Goal: Transaction & Acquisition: Purchase product/service

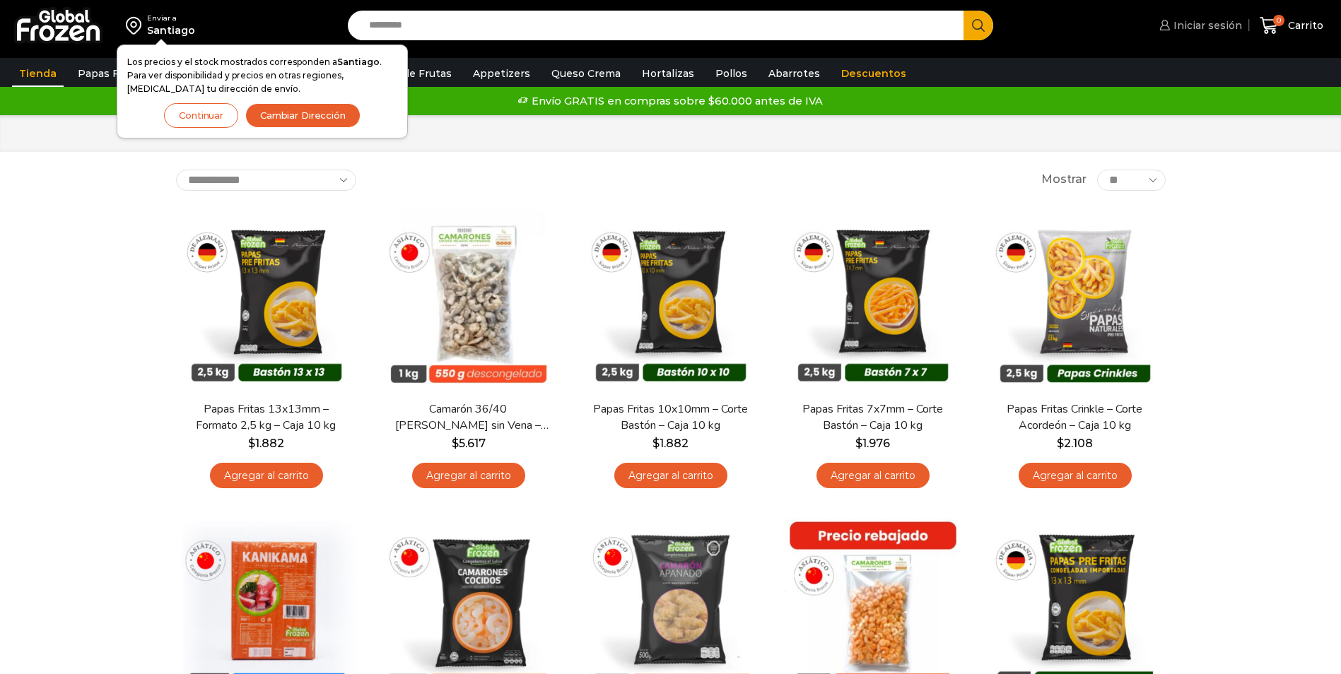
click at [1203, 28] on span "Iniciar sesión" at bounding box center [1206, 25] width 72 height 14
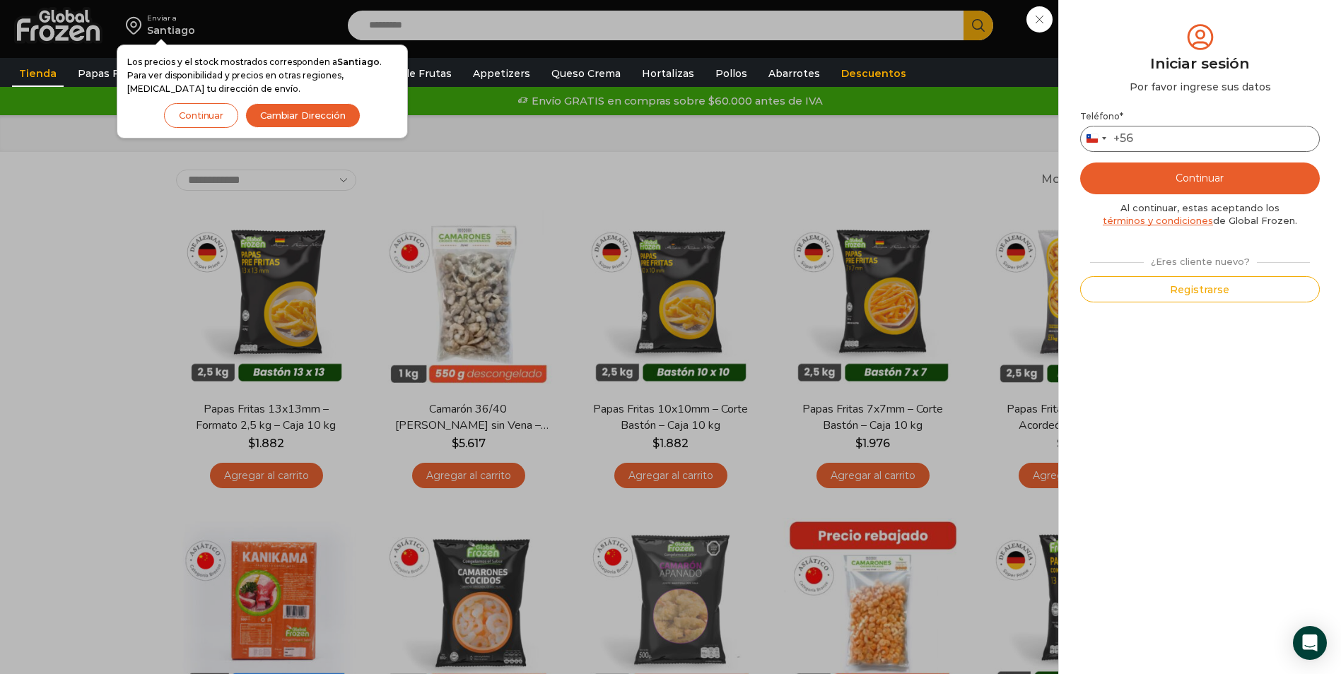
click at [1152, 136] on input "Teléfono *" at bounding box center [1200, 139] width 240 height 26
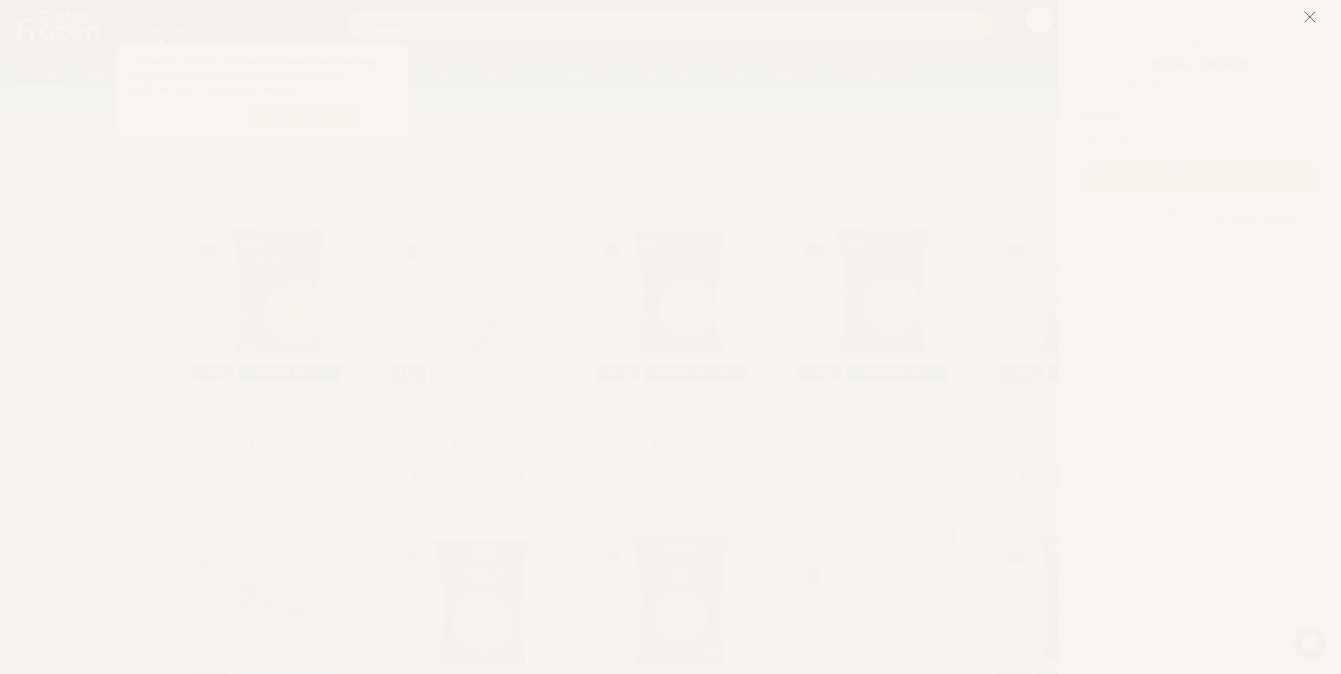
click at [1308, 15] on line at bounding box center [1310, 17] width 10 height 10
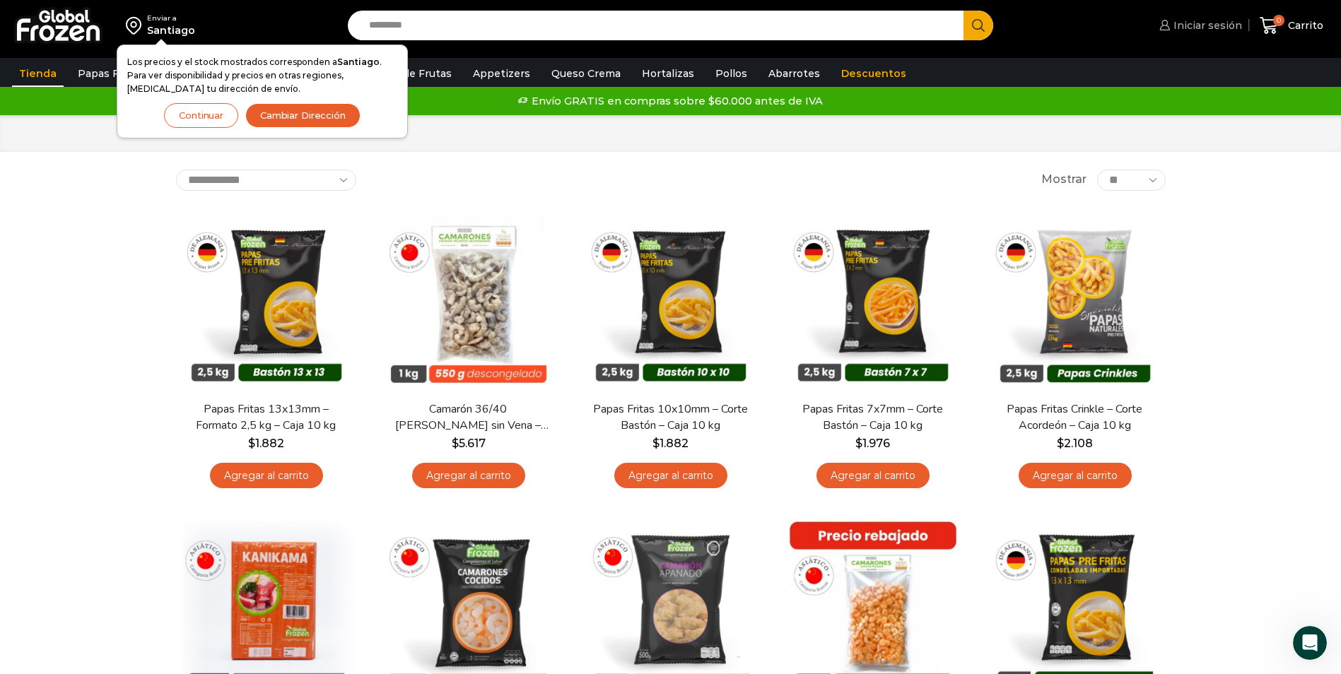
click at [1201, 25] on span "Iniciar sesión" at bounding box center [1206, 25] width 72 height 14
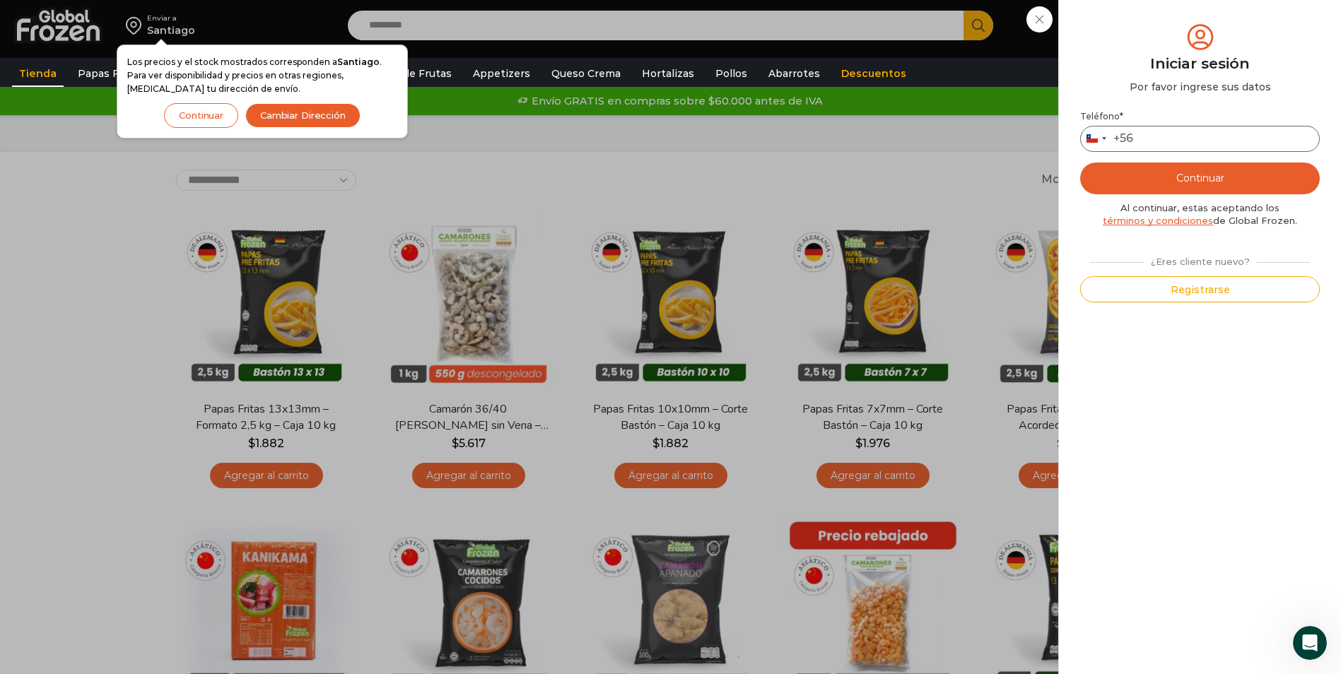
click at [1147, 138] on input "Teléfono *" at bounding box center [1200, 139] width 240 height 26
type input "*********"
click at [1194, 176] on button "Continuar" at bounding box center [1200, 179] width 240 height 32
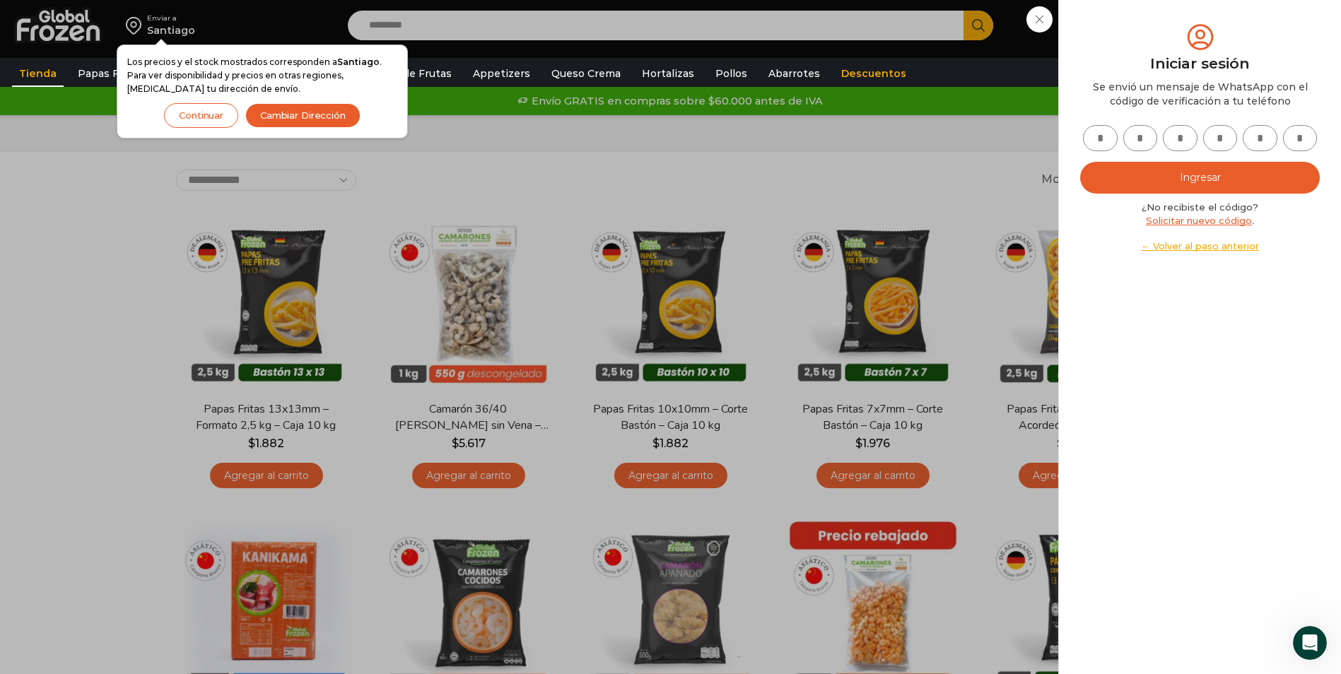
click at [1094, 141] on input "text" at bounding box center [1100, 138] width 35 height 26
type input "*"
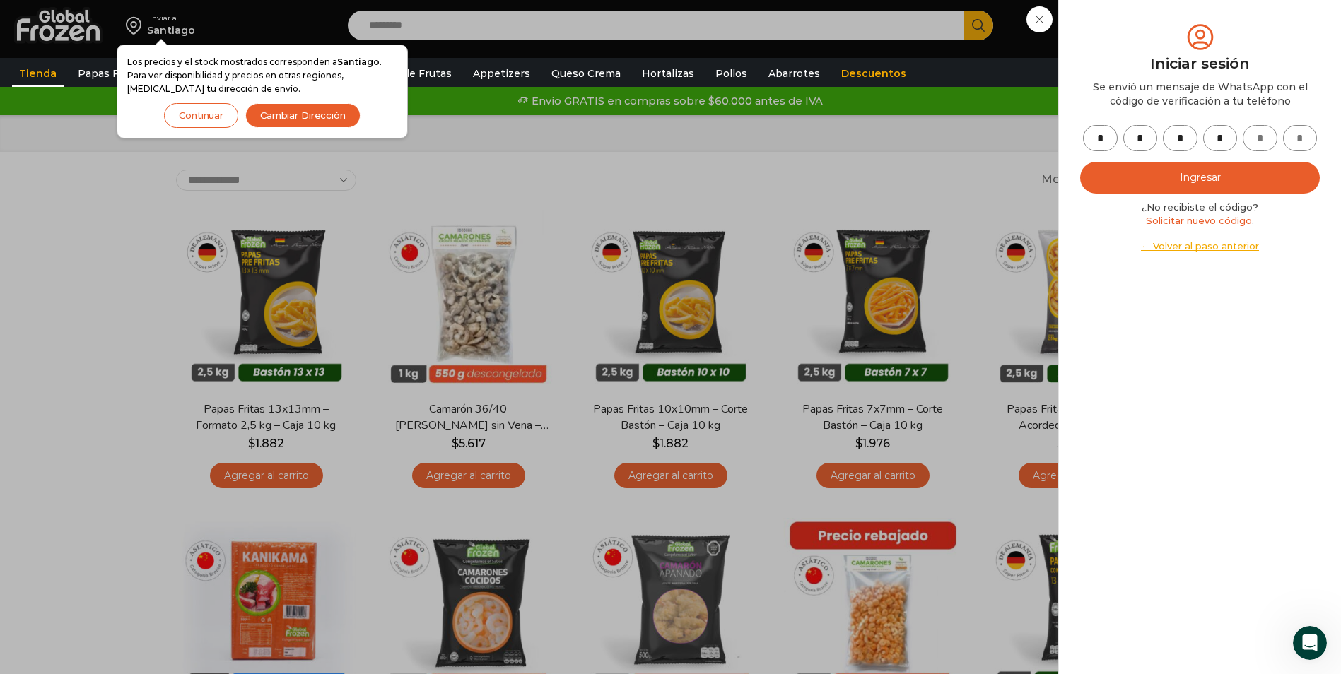
type input "*"
click at [1220, 178] on button "Ingresar" at bounding box center [1200, 178] width 240 height 32
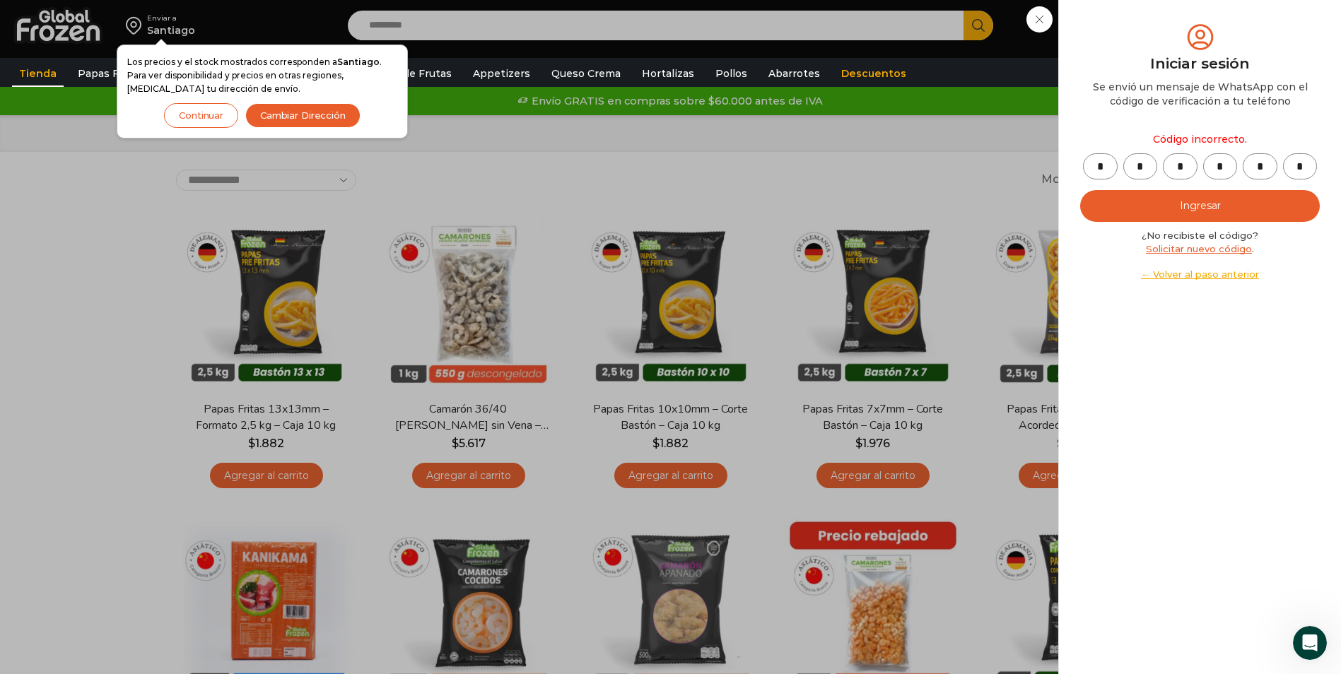
click at [1202, 278] on link "← Volver al paso anterior" at bounding box center [1200, 274] width 240 height 13
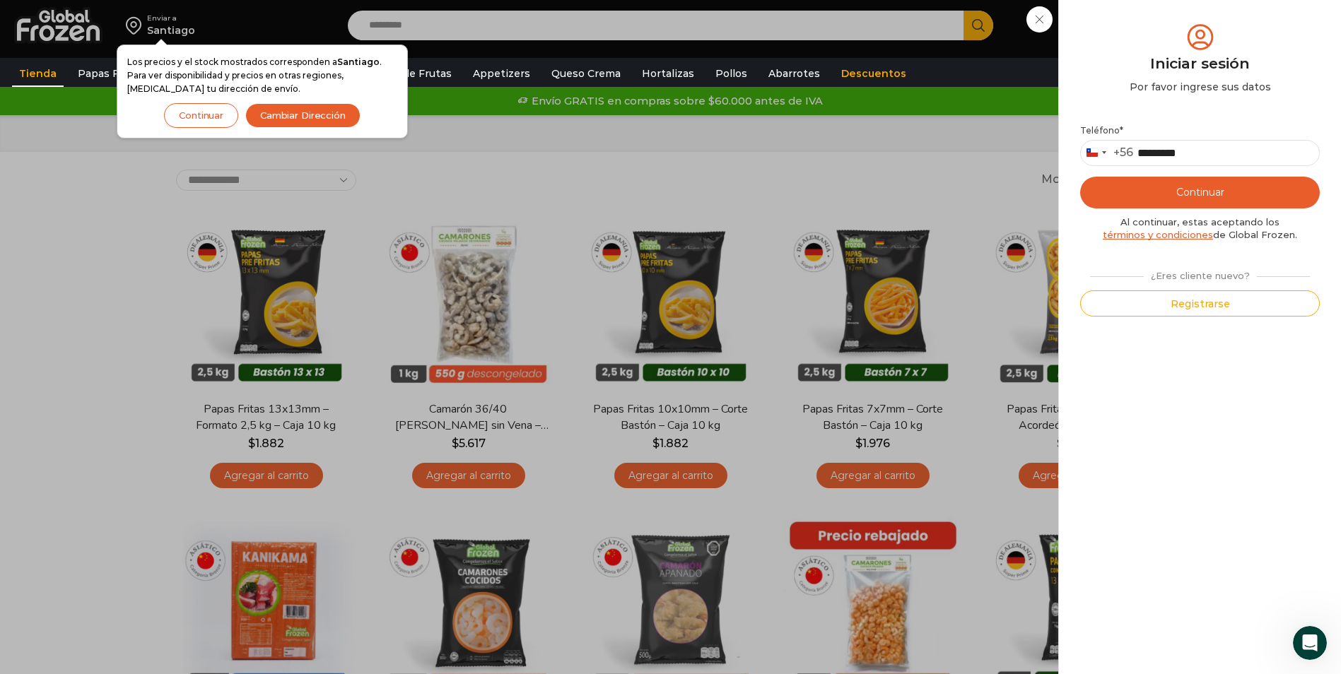
click at [1183, 197] on button "Continuar" at bounding box center [1200, 193] width 240 height 32
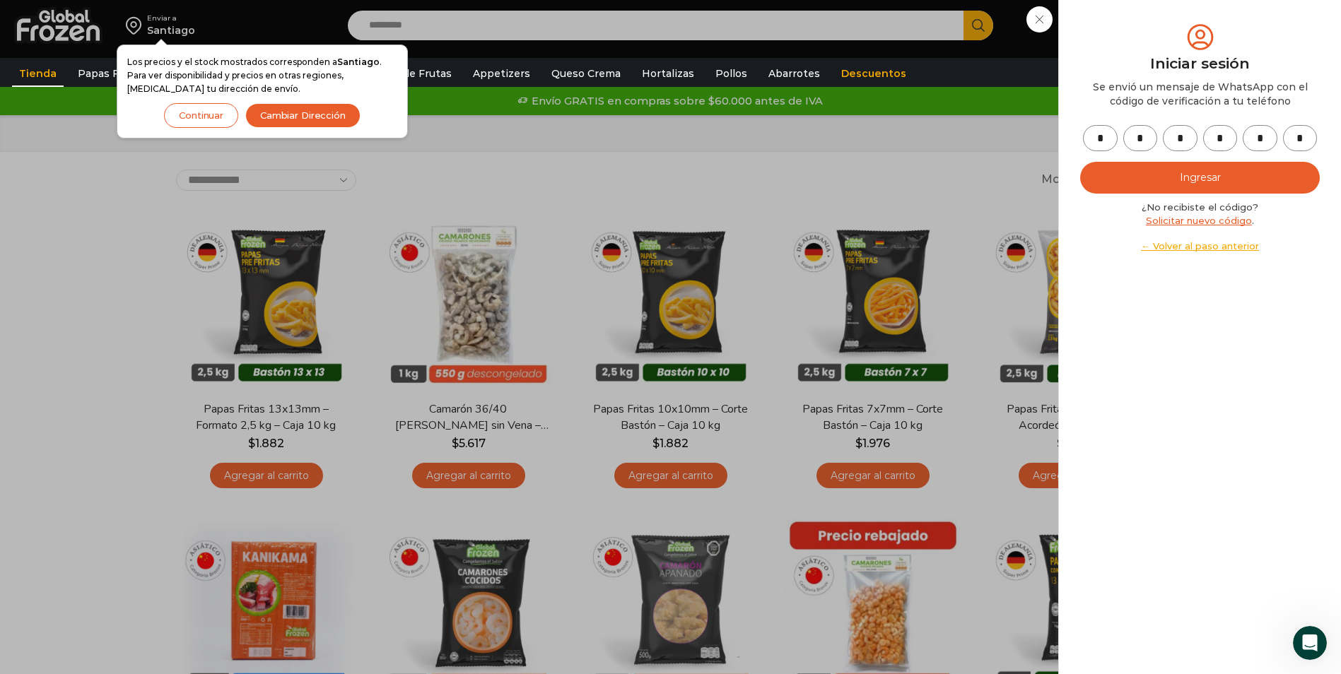
click at [1305, 139] on input "*" at bounding box center [1300, 138] width 35 height 26
type input "*"
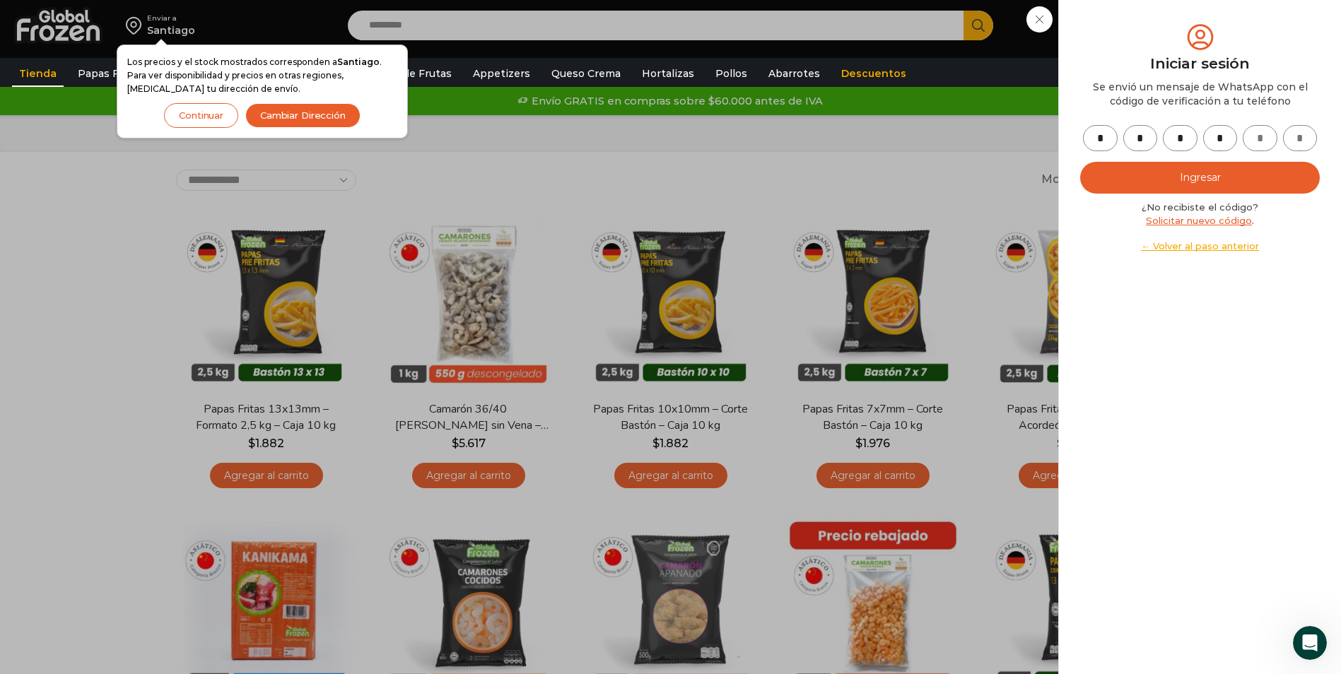
type input "*"
click at [1238, 169] on button "Ingresar" at bounding box center [1200, 178] width 240 height 32
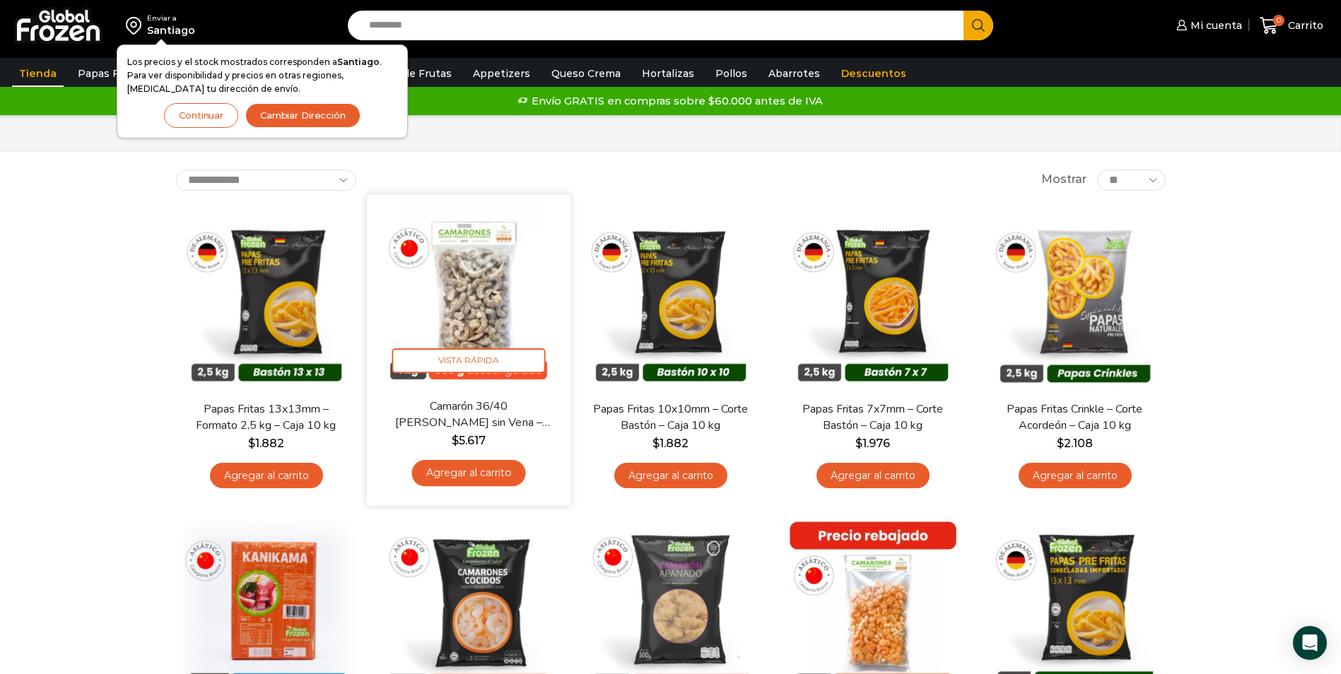
click at [490, 468] on link "Agregar al carrito" at bounding box center [468, 473] width 114 height 26
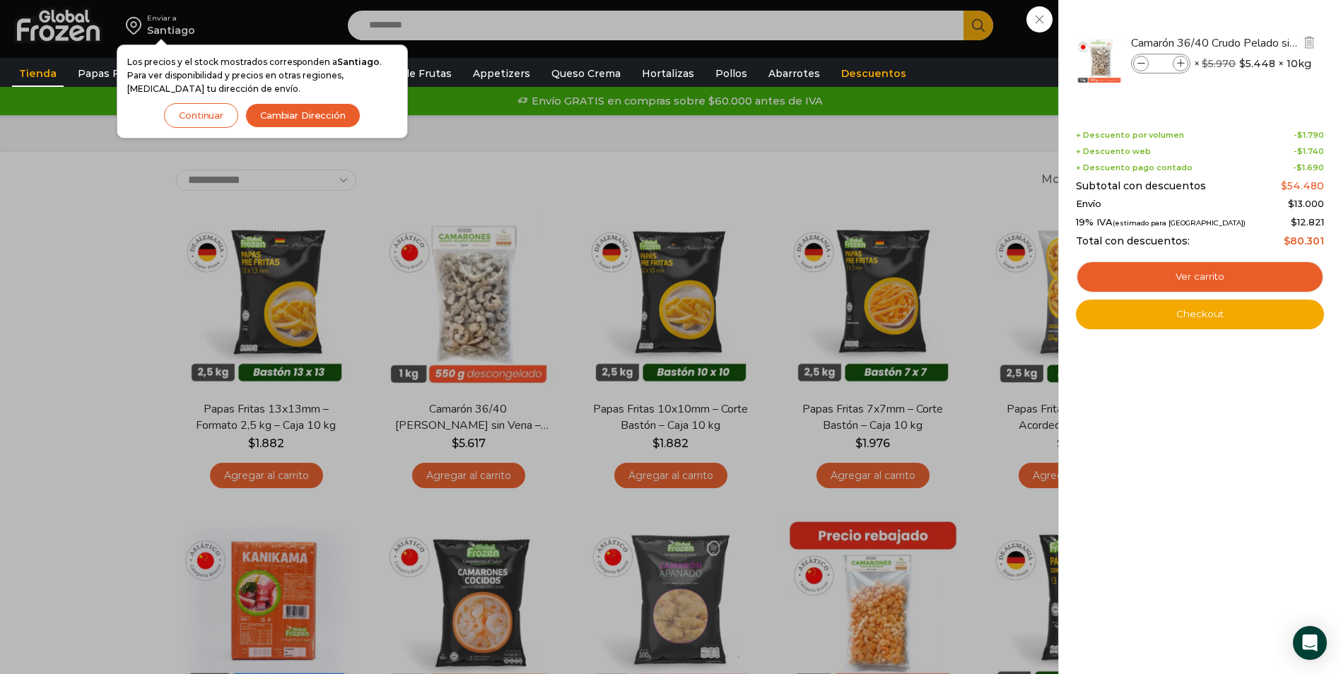
click at [1179, 64] on icon at bounding box center [1181, 64] width 8 height 8
type input "*"
click at [1179, 65] on icon at bounding box center [1181, 64] width 8 height 8
type input "*"
click at [204, 122] on button "Continuar" at bounding box center [201, 115] width 74 height 25
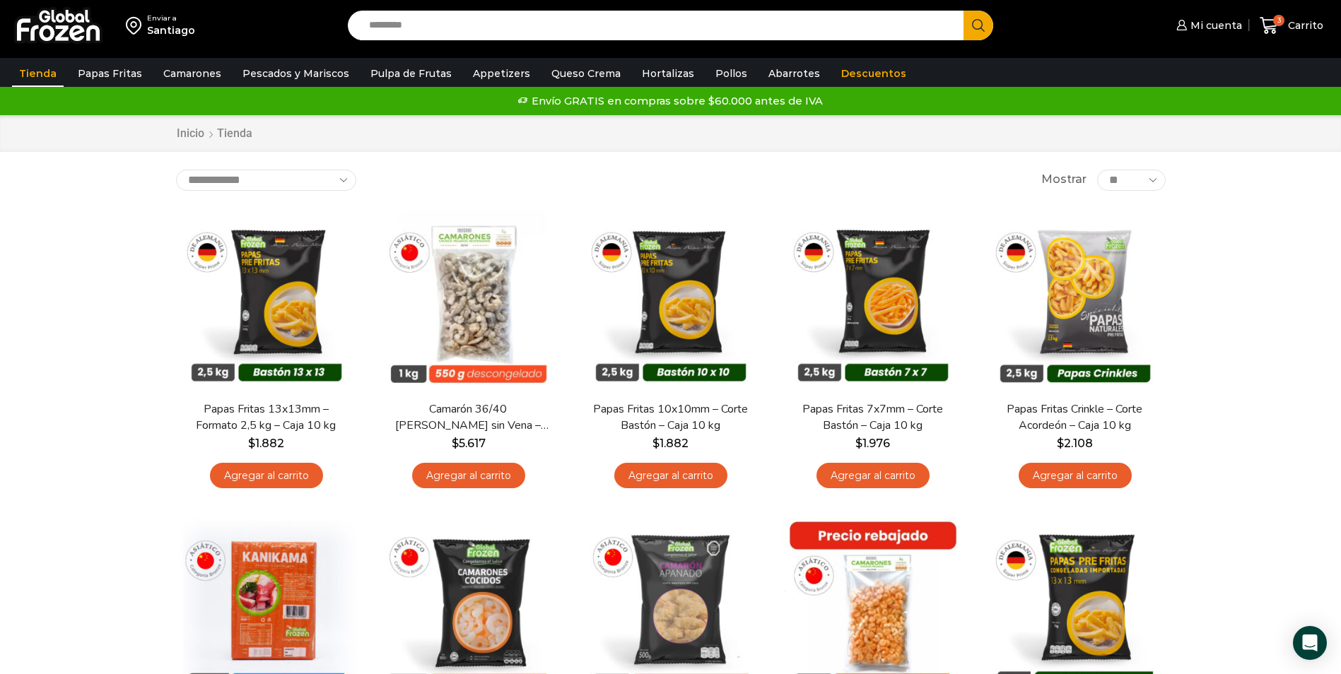
click at [165, 23] on div "Santiago" at bounding box center [171, 30] width 48 height 14
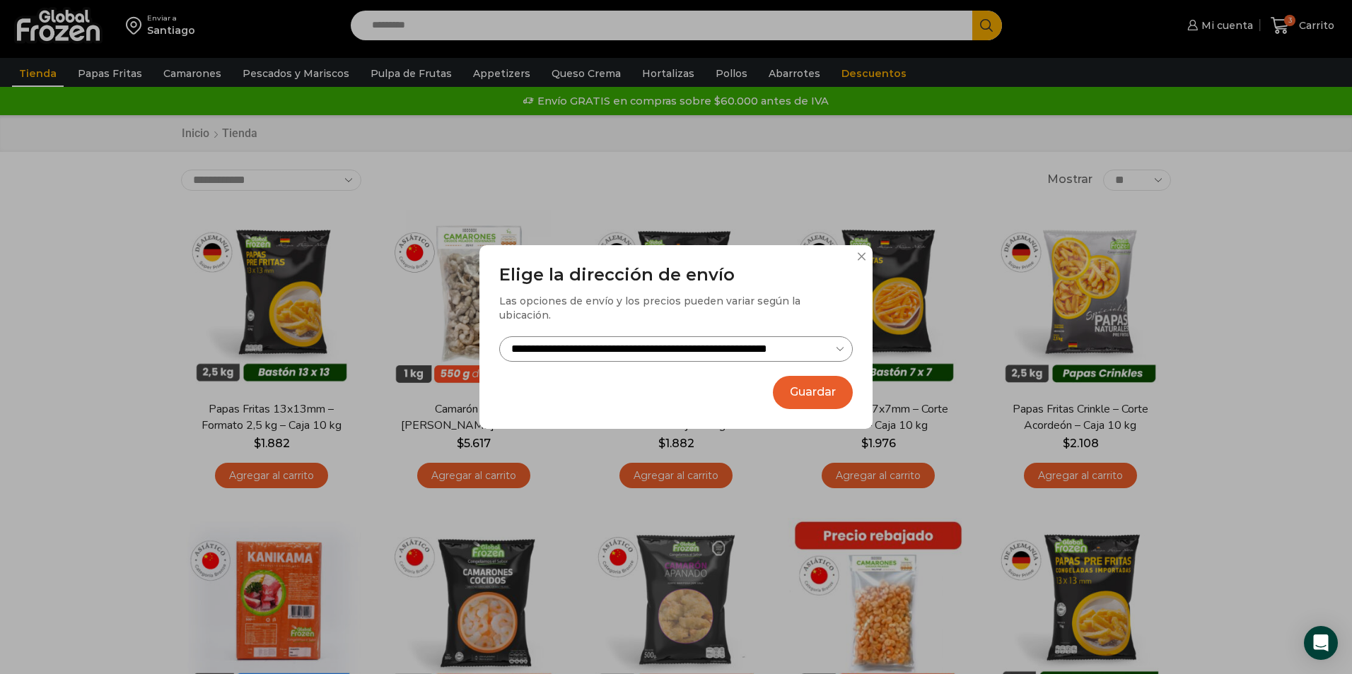
click at [822, 392] on button "Guardar" at bounding box center [813, 392] width 80 height 33
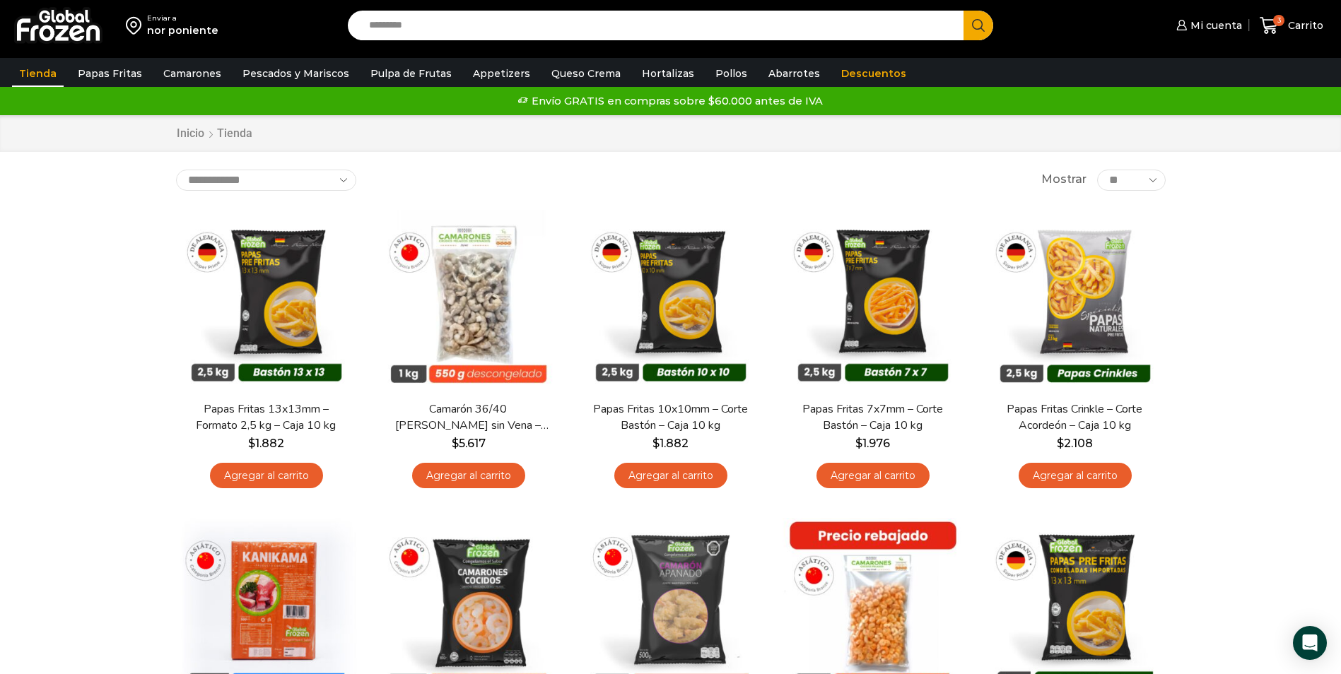
click at [339, 180] on select "**********" at bounding box center [266, 180] width 180 height 21
click at [411, 28] on input "Search input" at bounding box center [659, 26] width 595 height 30
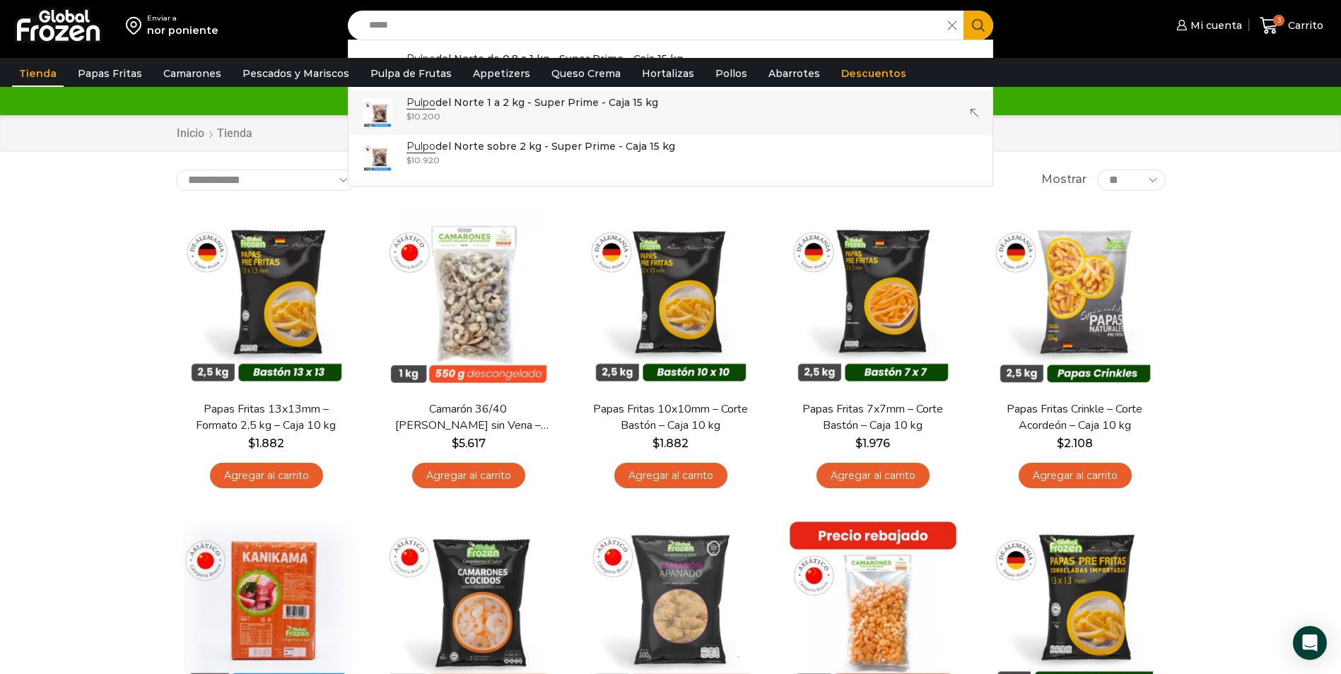
click at [486, 116] on div "$ 10.200" at bounding box center [533, 116] width 252 height 12
type input "**********"
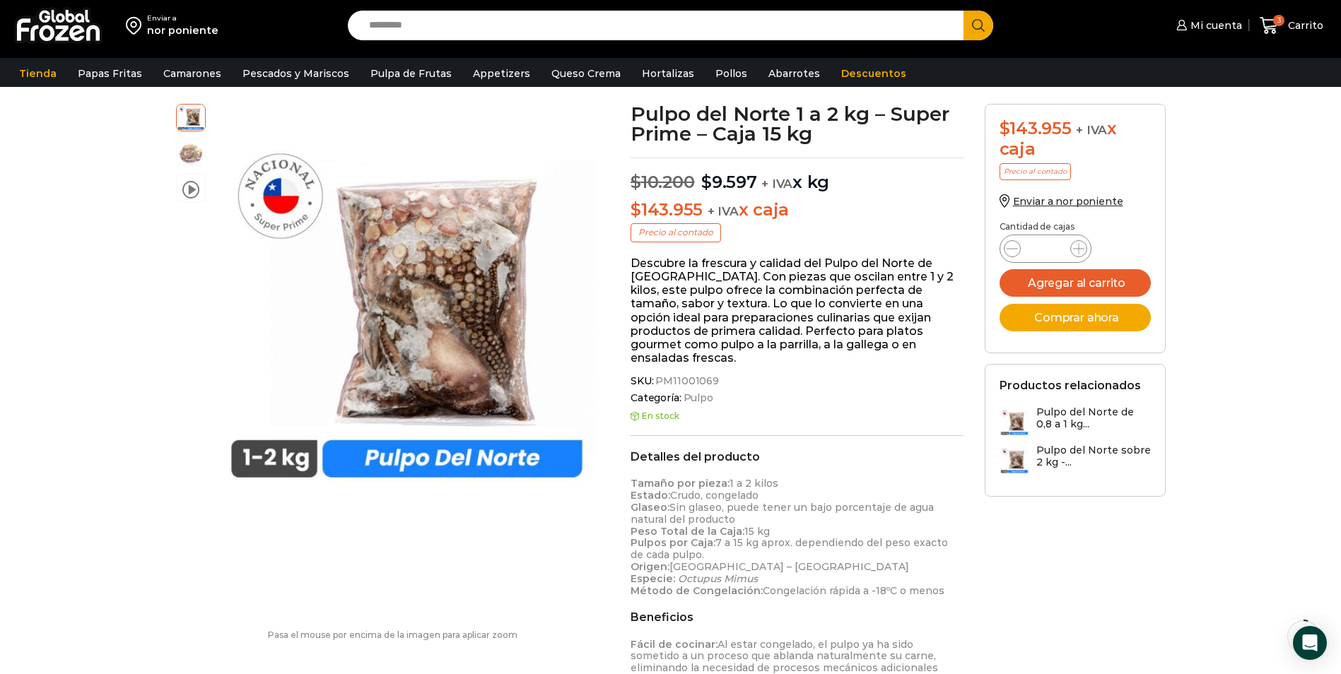
scroll to position [1, 0]
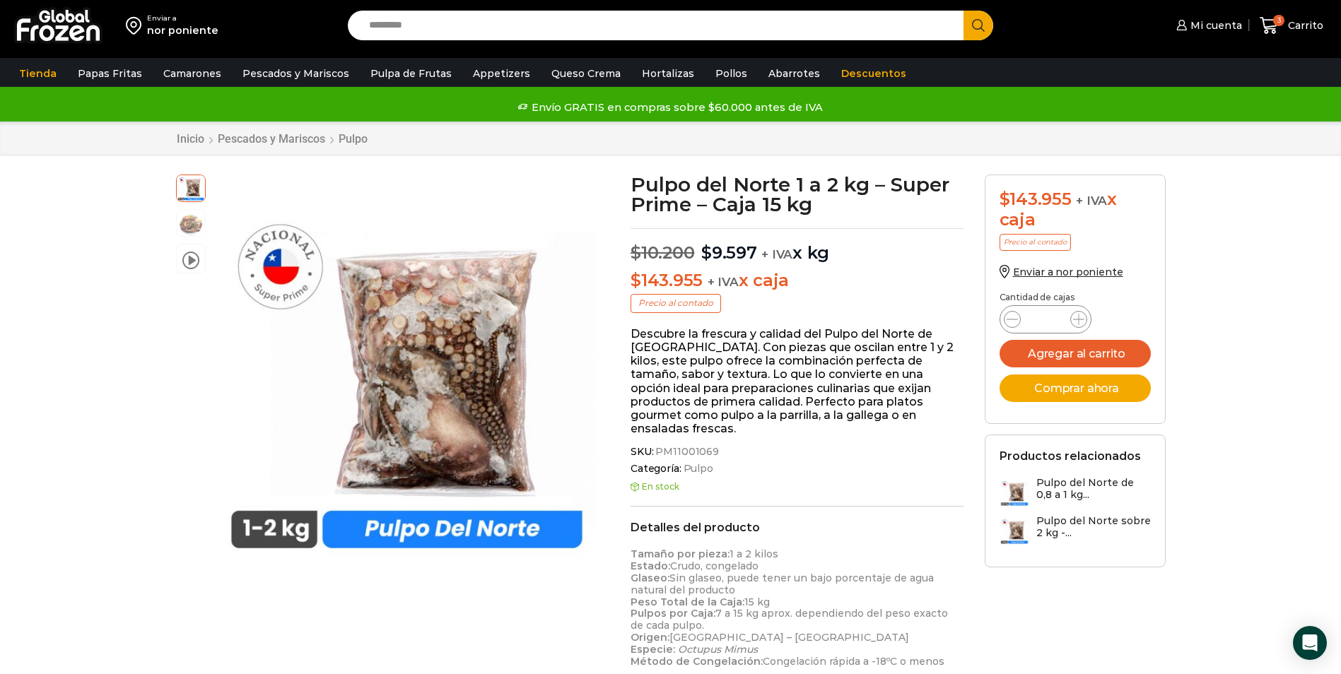
click at [407, 25] on input "Search input" at bounding box center [659, 26] width 595 height 30
type input "*******"
click at [964, 11] on button "Search" at bounding box center [979, 26] width 30 height 30
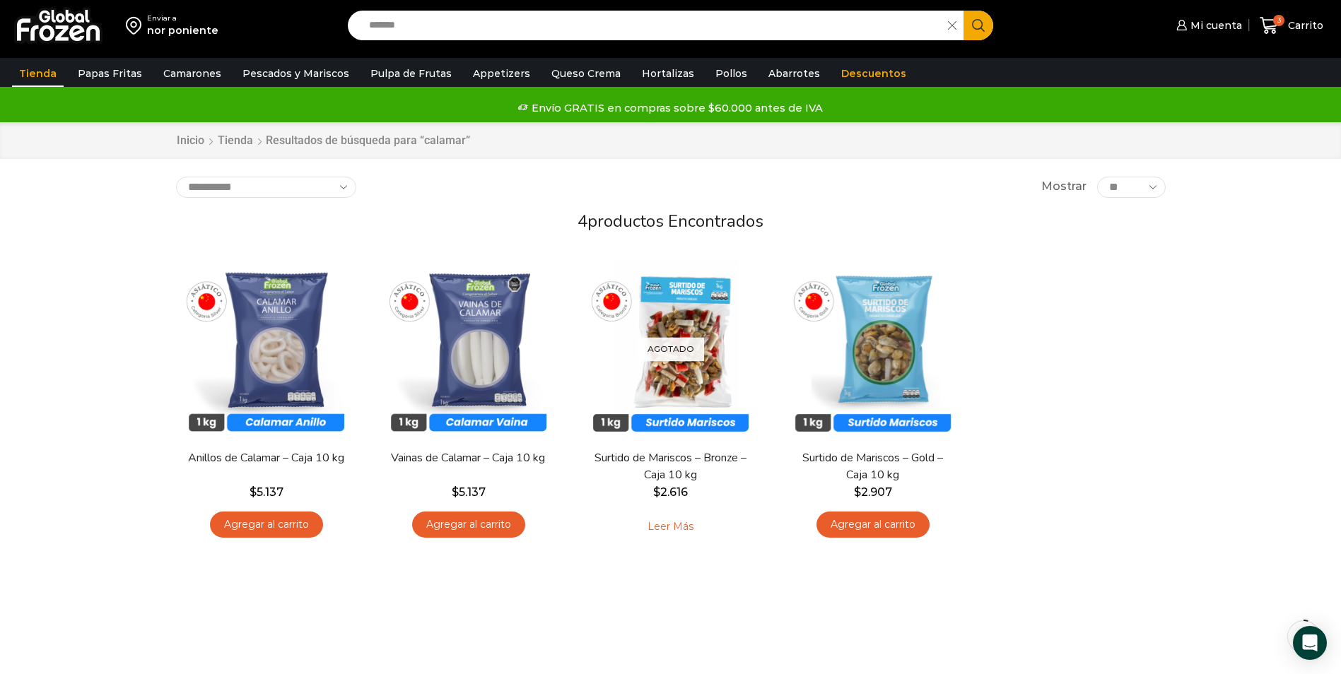
scroll to position [141, 0]
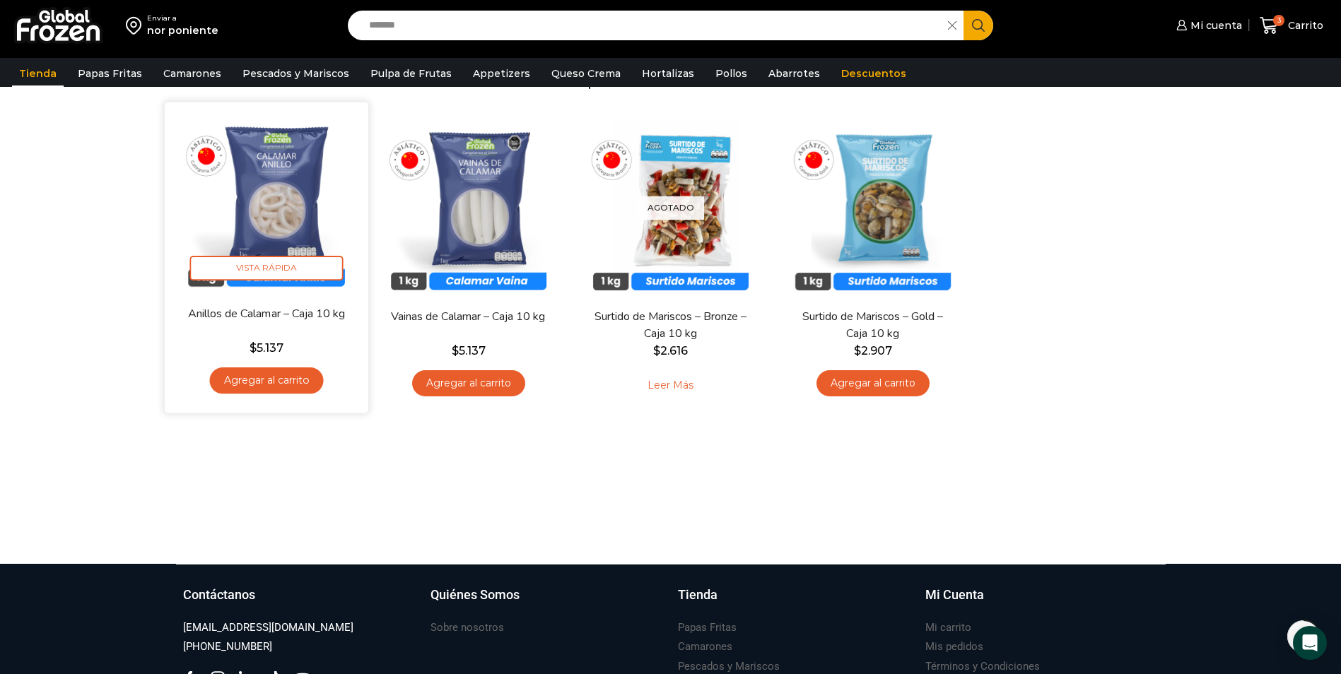
click at [268, 380] on link "Agregar al carrito" at bounding box center [266, 381] width 114 height 26
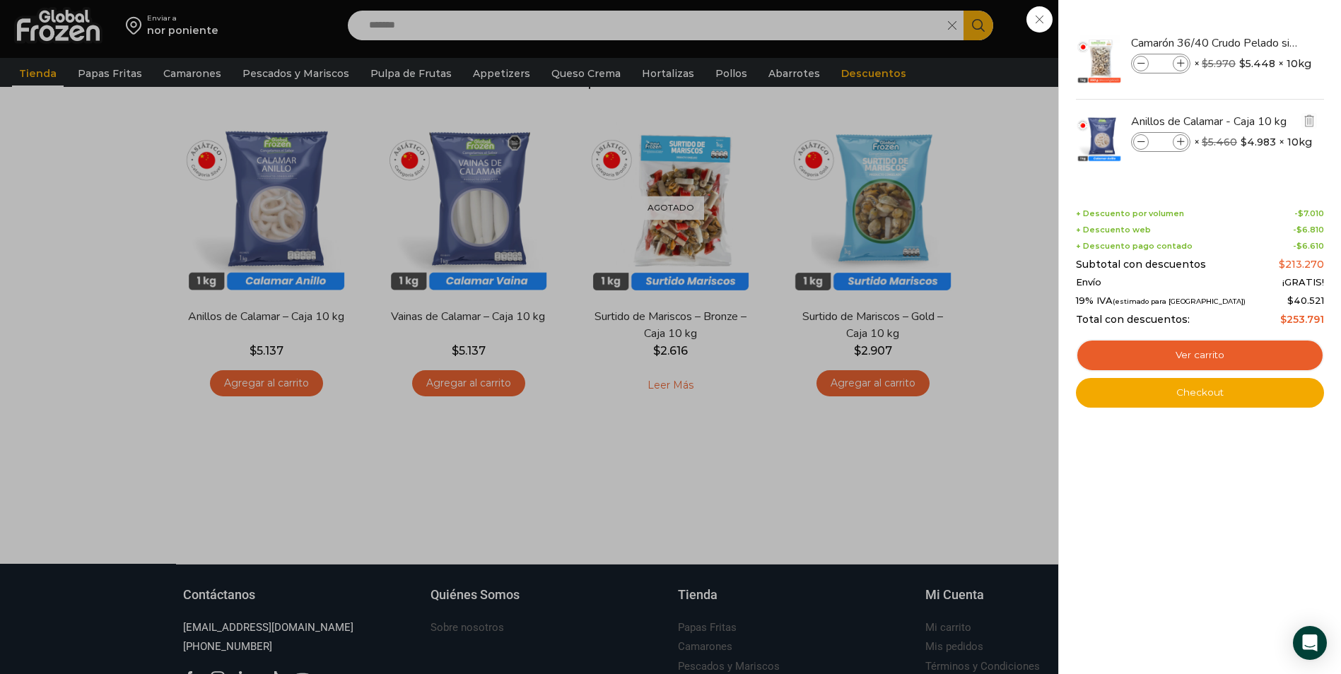
click at [1179, 142] on icon at bounding box center [1181, 143] width 8 height 8
type input "*"
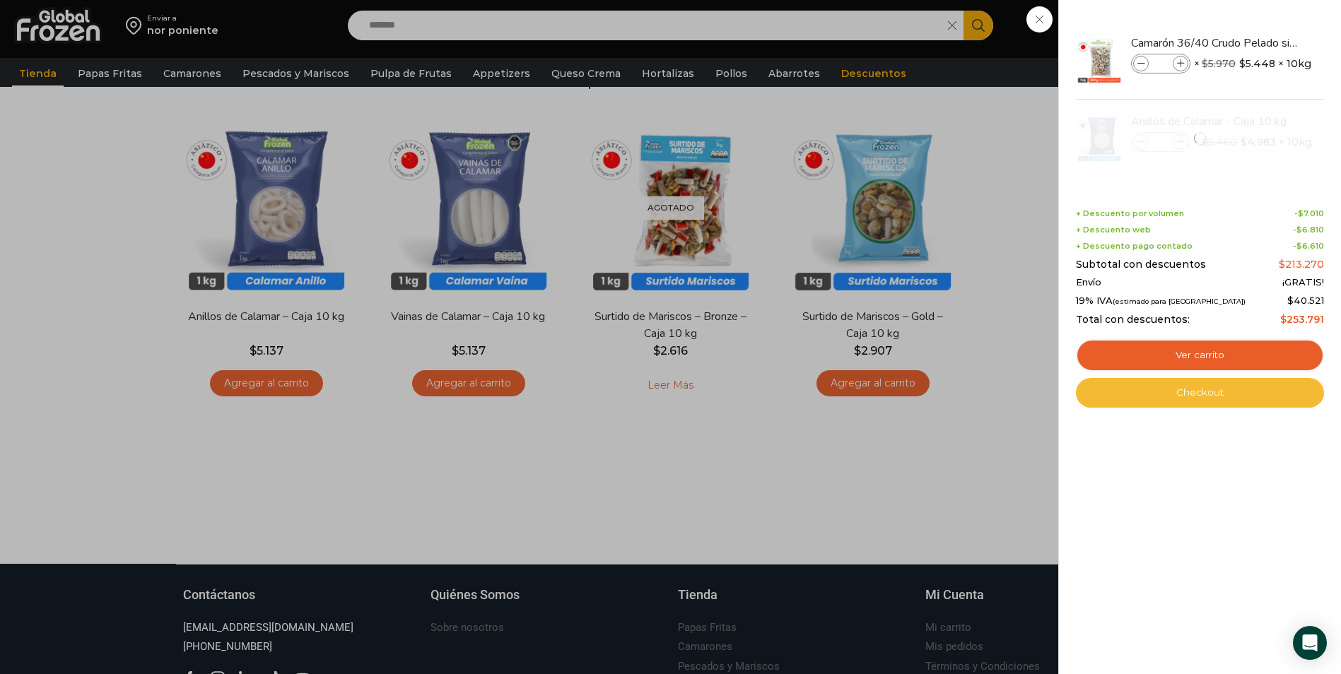
click at [1205, 394] on link "Checkout" at bounding box center [1200, 393] width 248 height 30
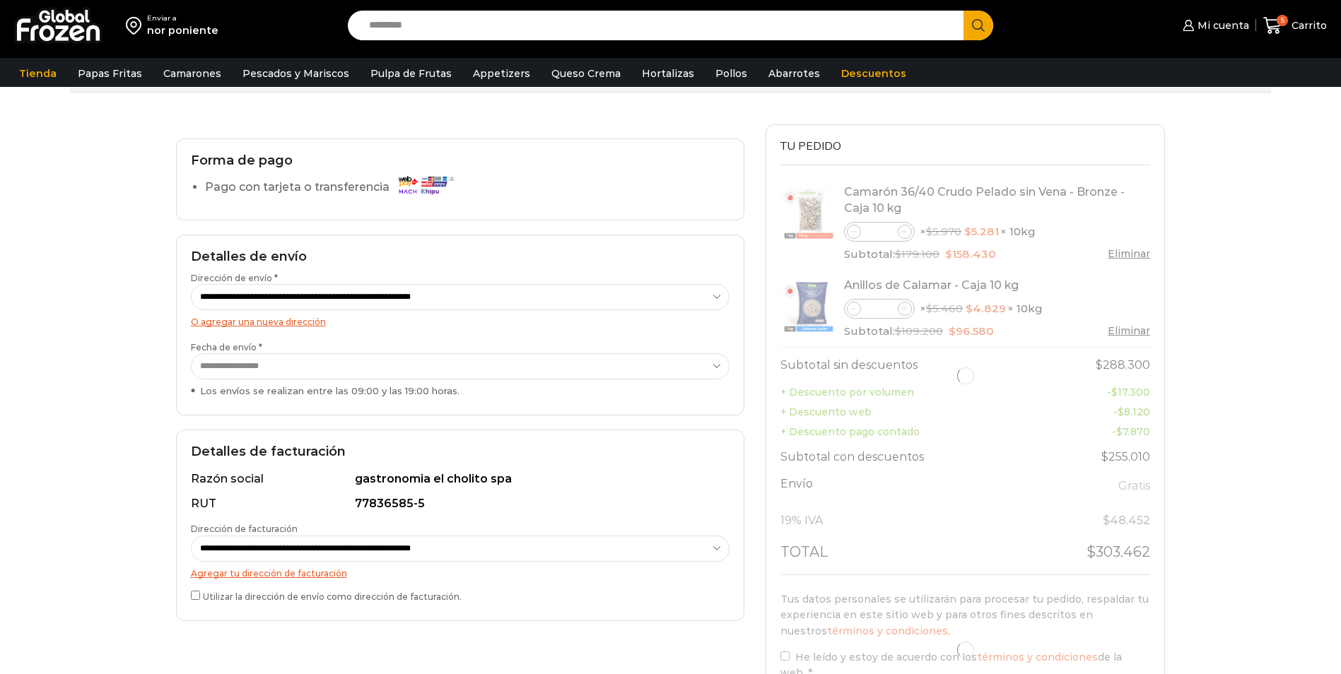
scroll to position [71, 0]
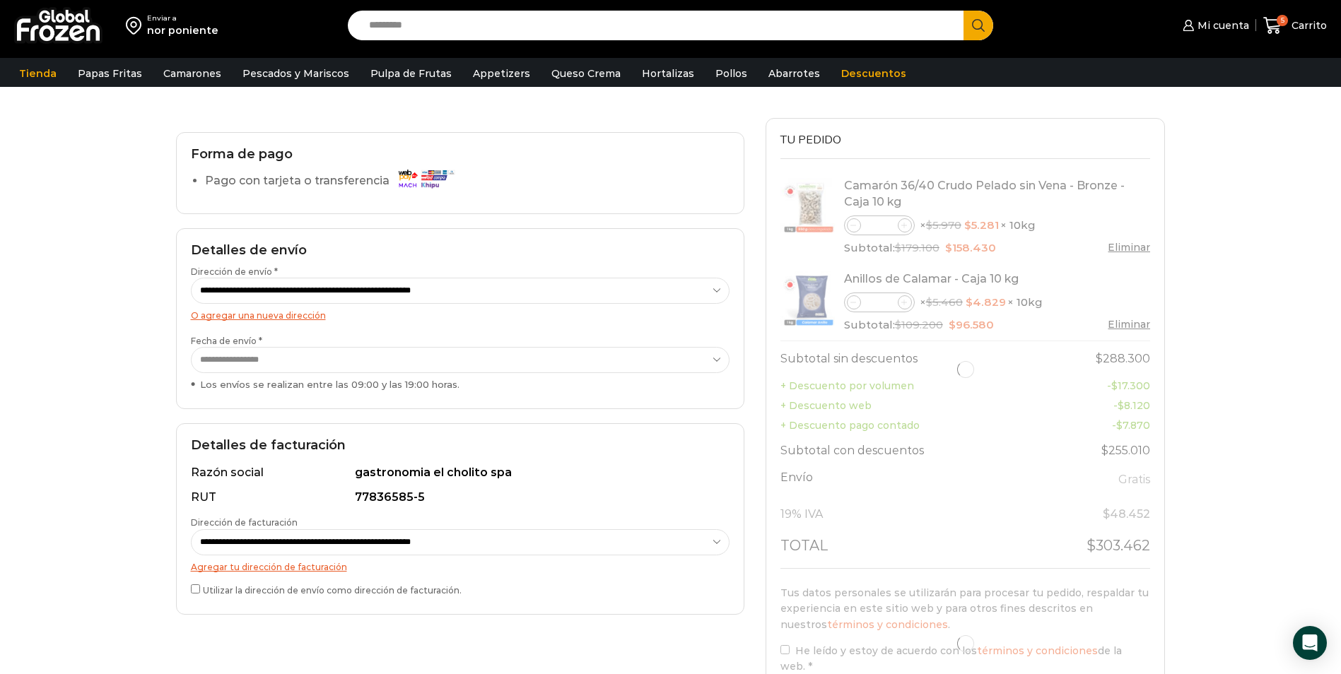
select select "*"
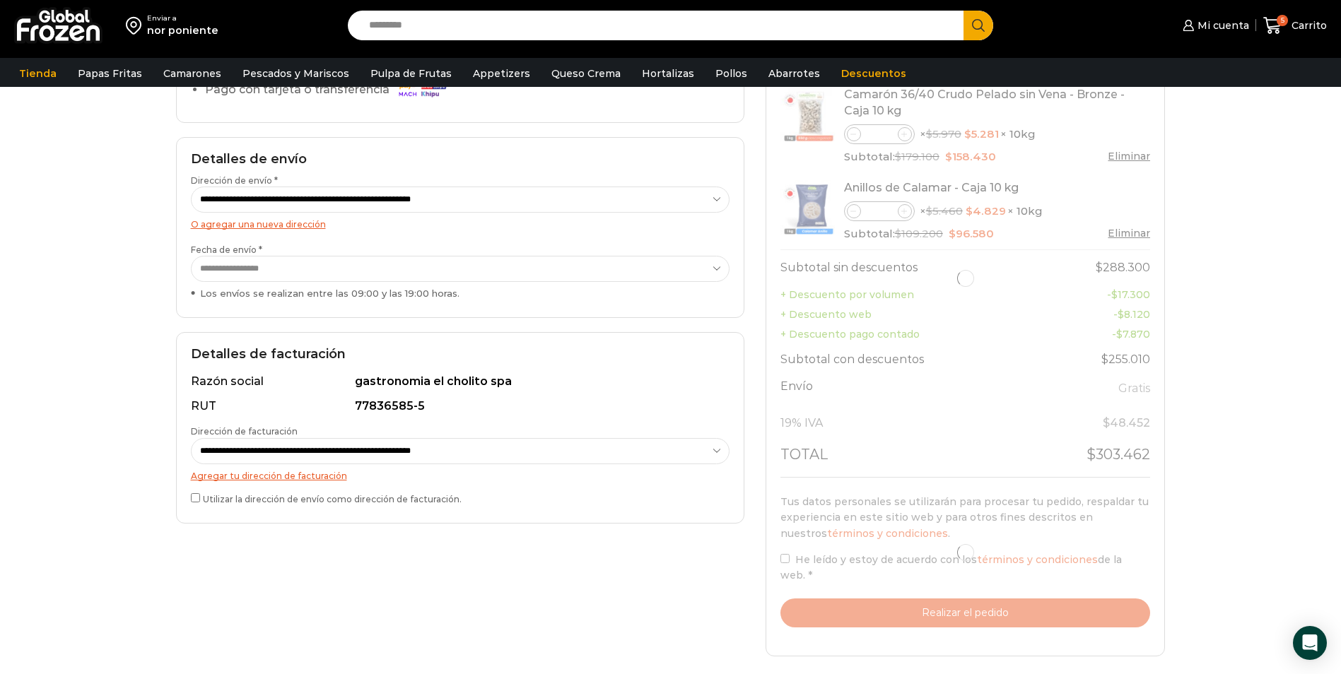
scroll to position [0, 0]
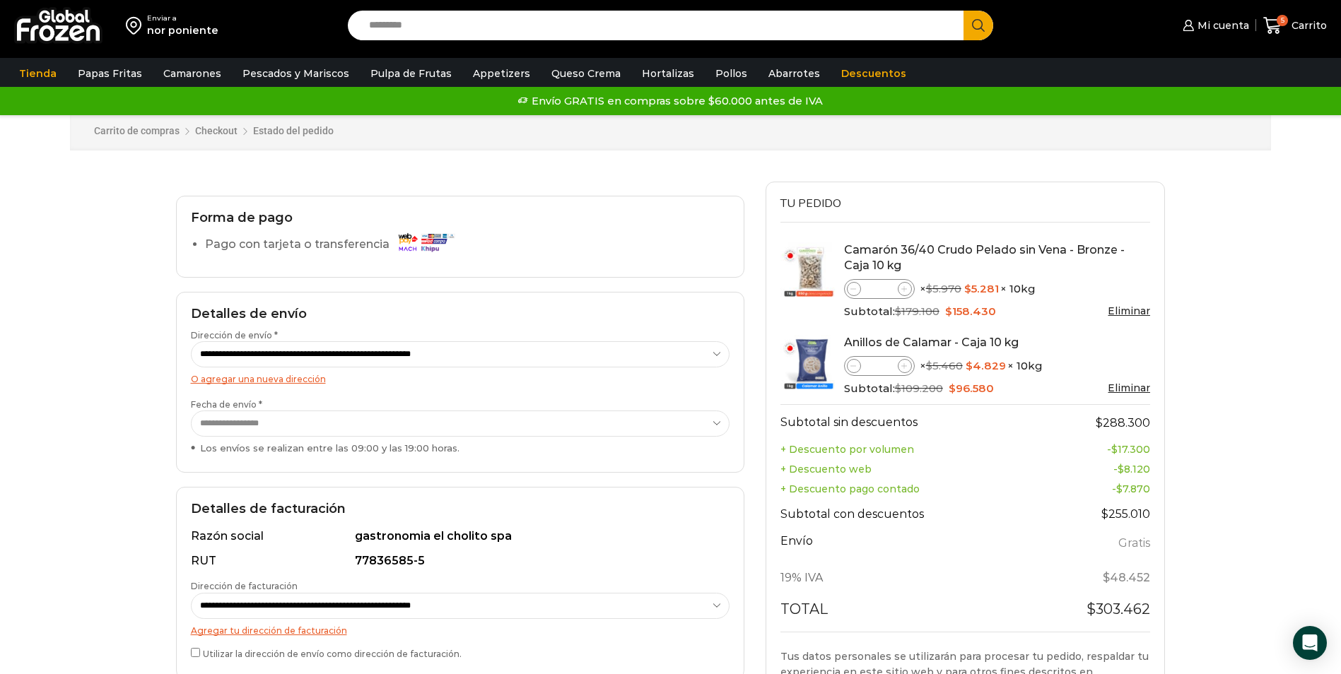
click at [718, 426] on select "**********" at bounding box center [460, 424] width 539 height 26
click at [714, 425] on select "**********" at bounding box center [460, 424] width 539 height 26
click at [717, 430] on select "**********" at bounding box center [460, 424] width 539 height 26
click at [715, 426] on select "**********" at bounding box center [460, 424] width 539 height 26
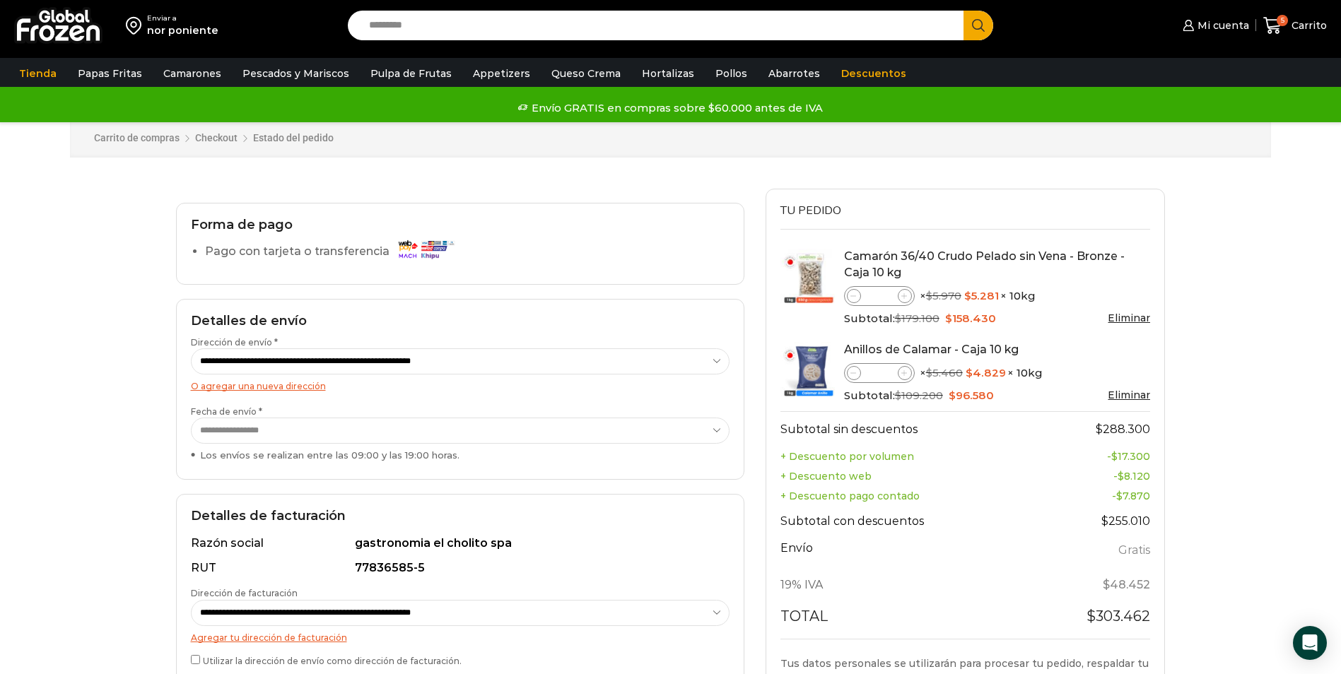
scroll to position [283, 0]
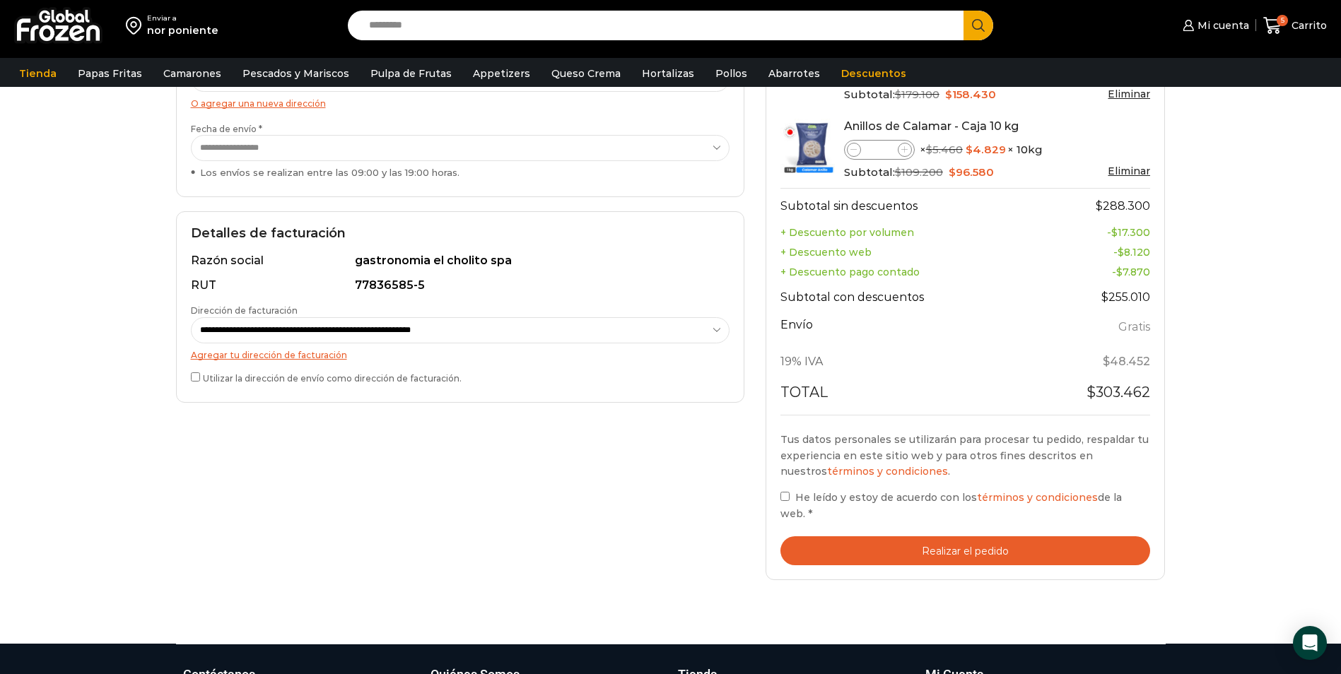
click at [963, 548] on button "Realizar el pedido" at bounding box center [966, 551] width 370 height 29
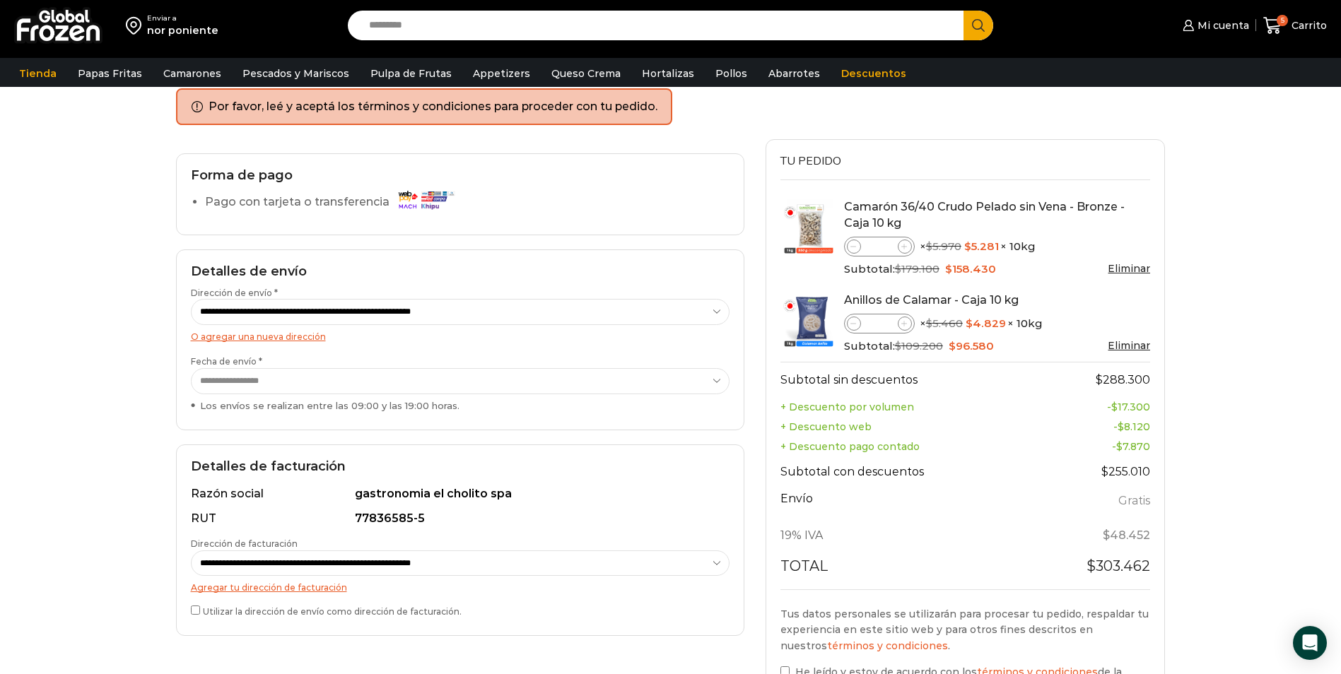
scroll to position [0, 0]
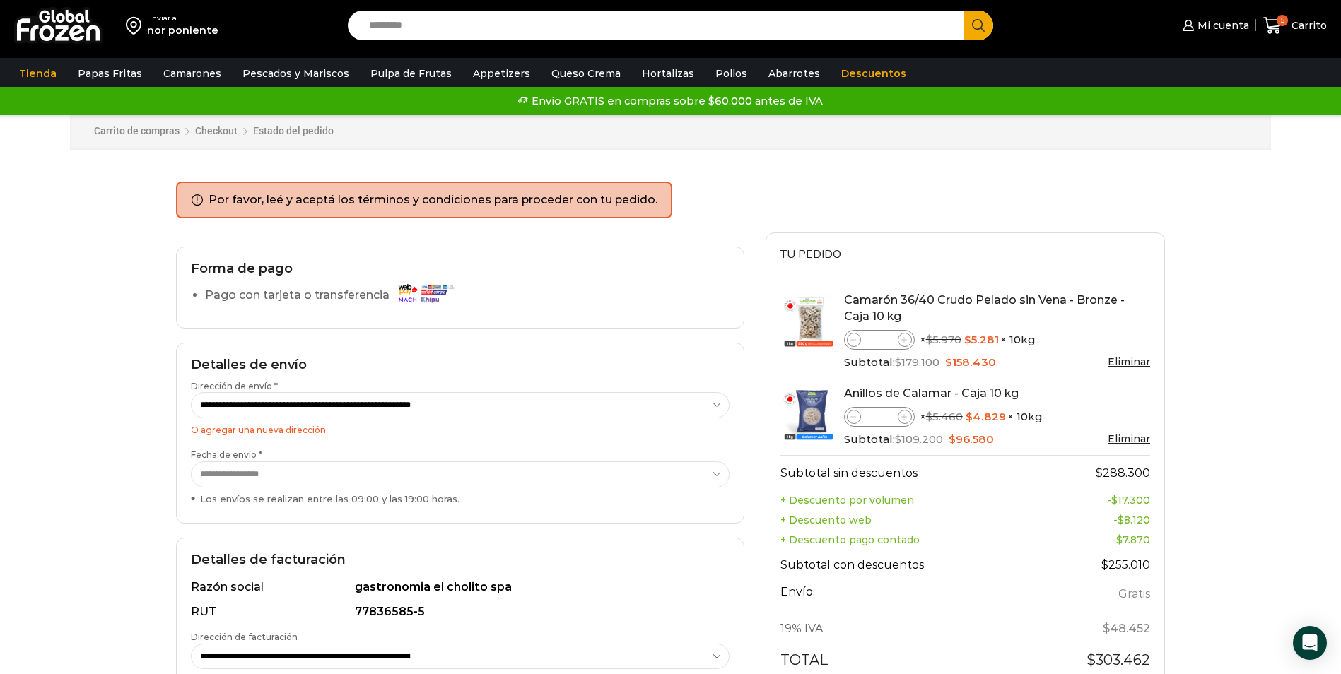
click at [682, 276] on h2 "Forma de pago" at bounding box center [460, 270] width 539 height 16
click at [563, 202] on li "Por favor, leé y aceptá los términos y condiciones para proceder con tu pedido." at bounding box center [433, 200] width 449 height 16
click at [583, 250] on div "Forma de pago Pago con tarjeta o transferencia" at bounding box center [460, 288] width 568 height 82
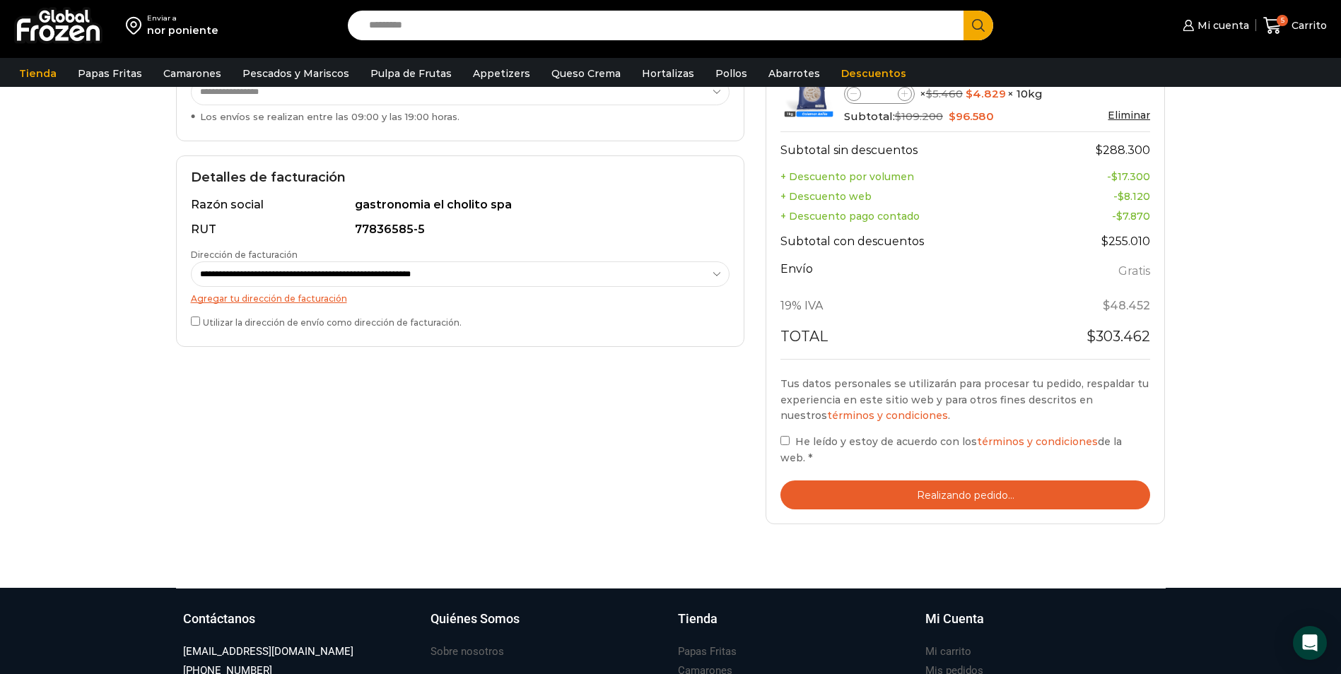
scroll to position [212, 0]
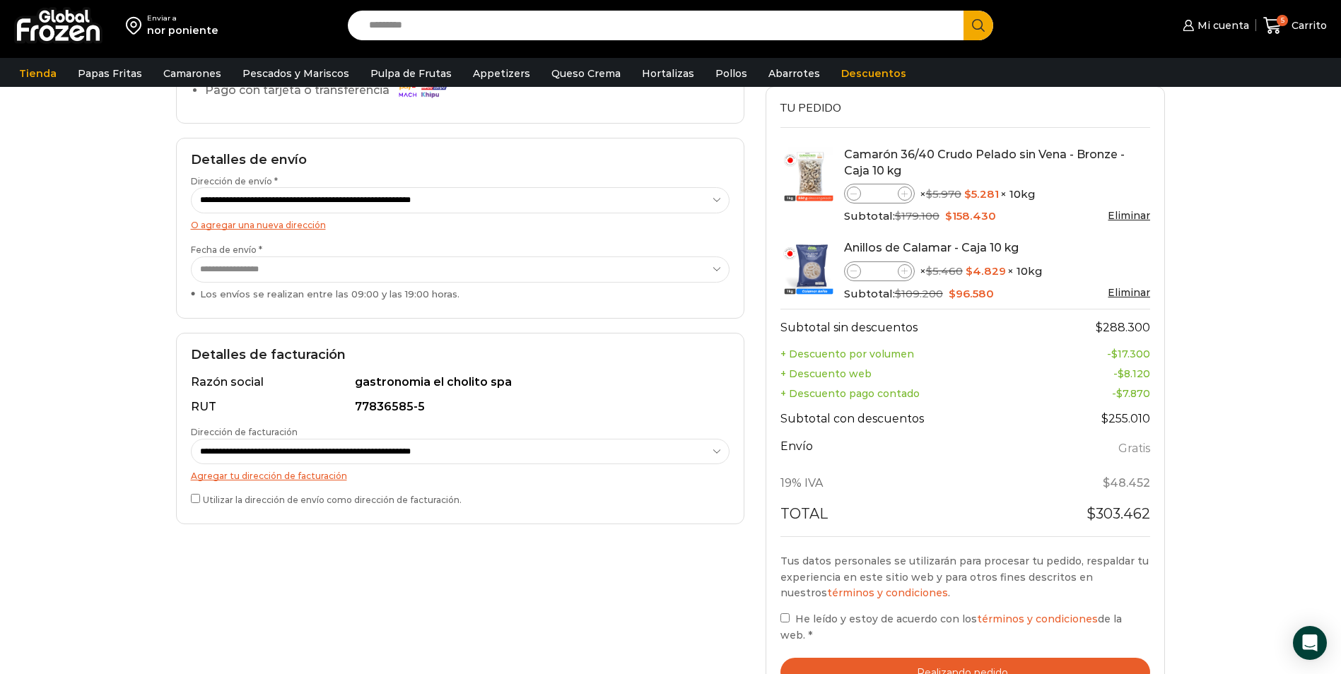
click at [904, 274] on icon at bounding box center [904, 271] width 6 height 6
type input "*"
click at [851, 279] on span at bounding box center [854, 271] width 14 height 14
type input "*"
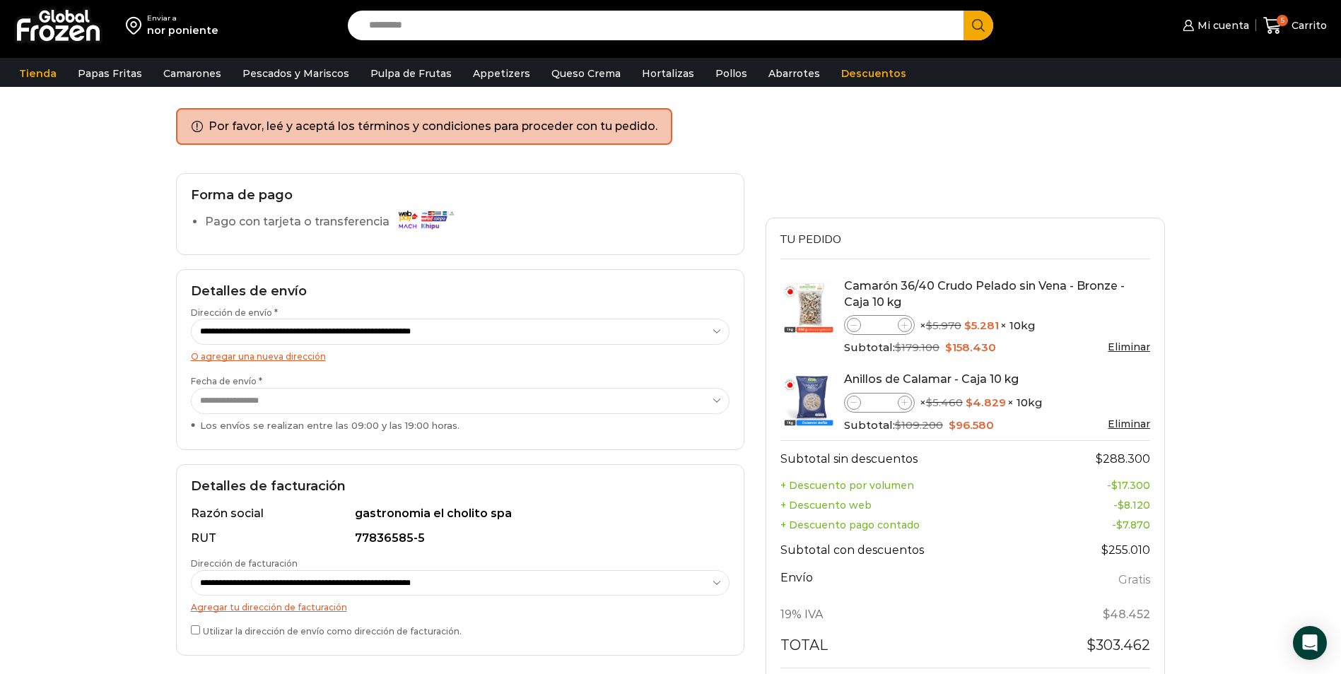
scroll to position [0, 0]
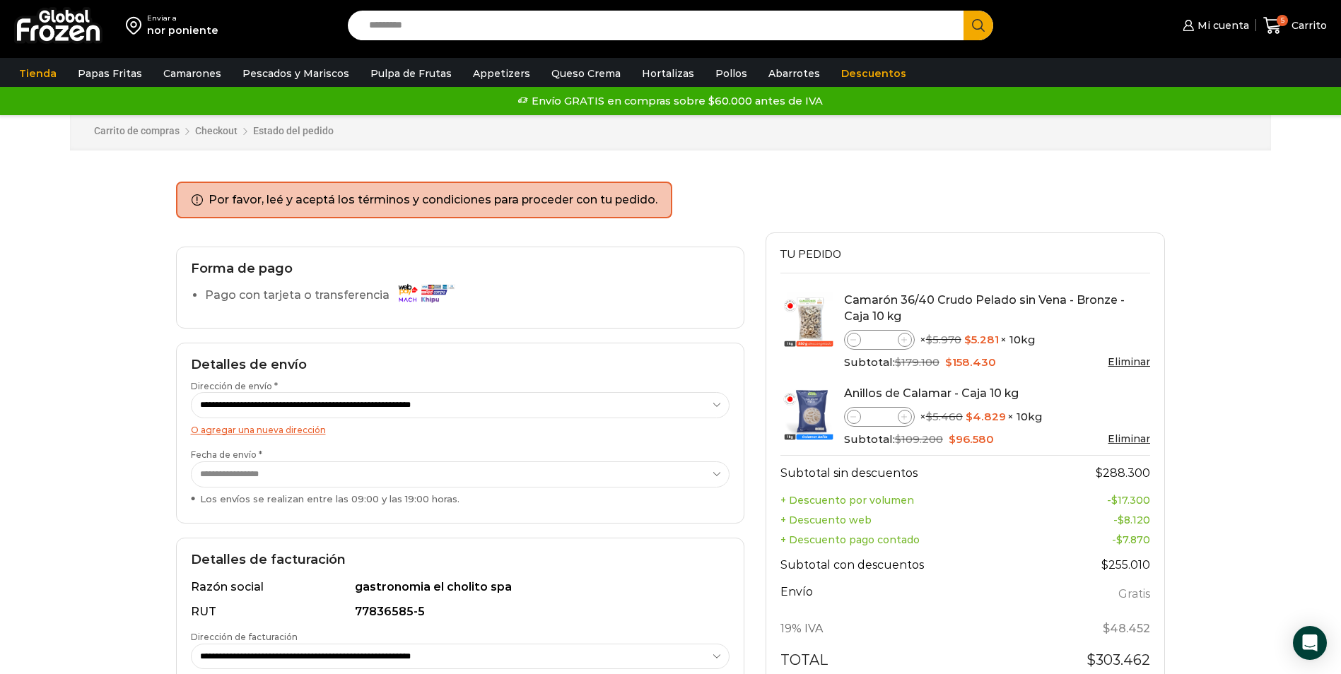
click at [575, 201] on li "Por favor, leé y aceptá los términos y condiciones para proceder con tu pedido." at bounding box center [433, 200] width 449 height 16
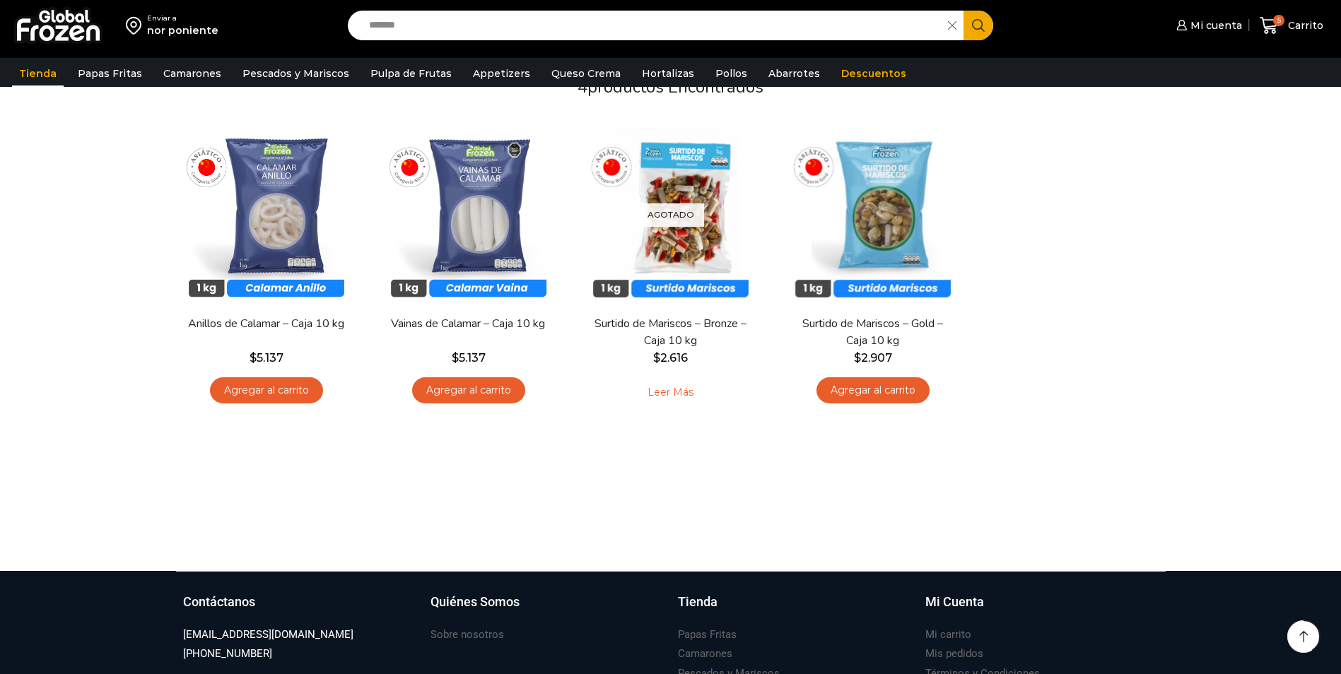
scroll to position [141, 0]
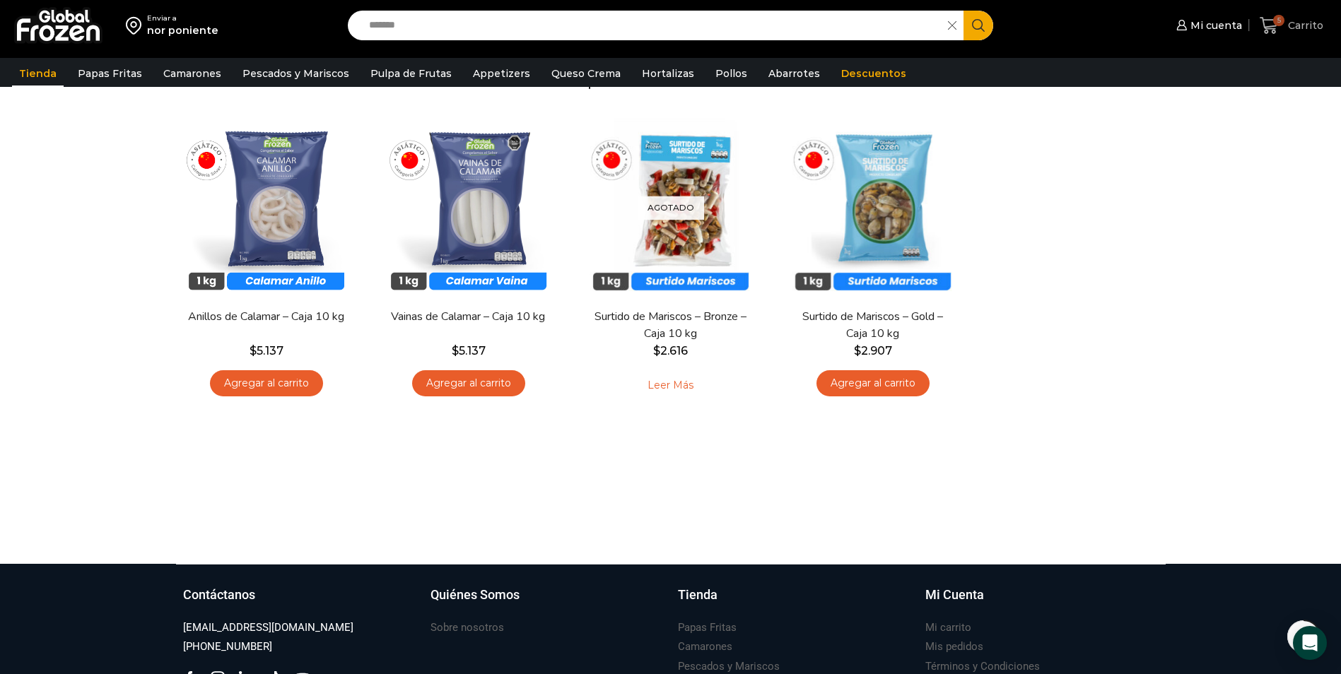
click at [1273, 23] on icon at bounding box center [1269, 25] width 19 height 19
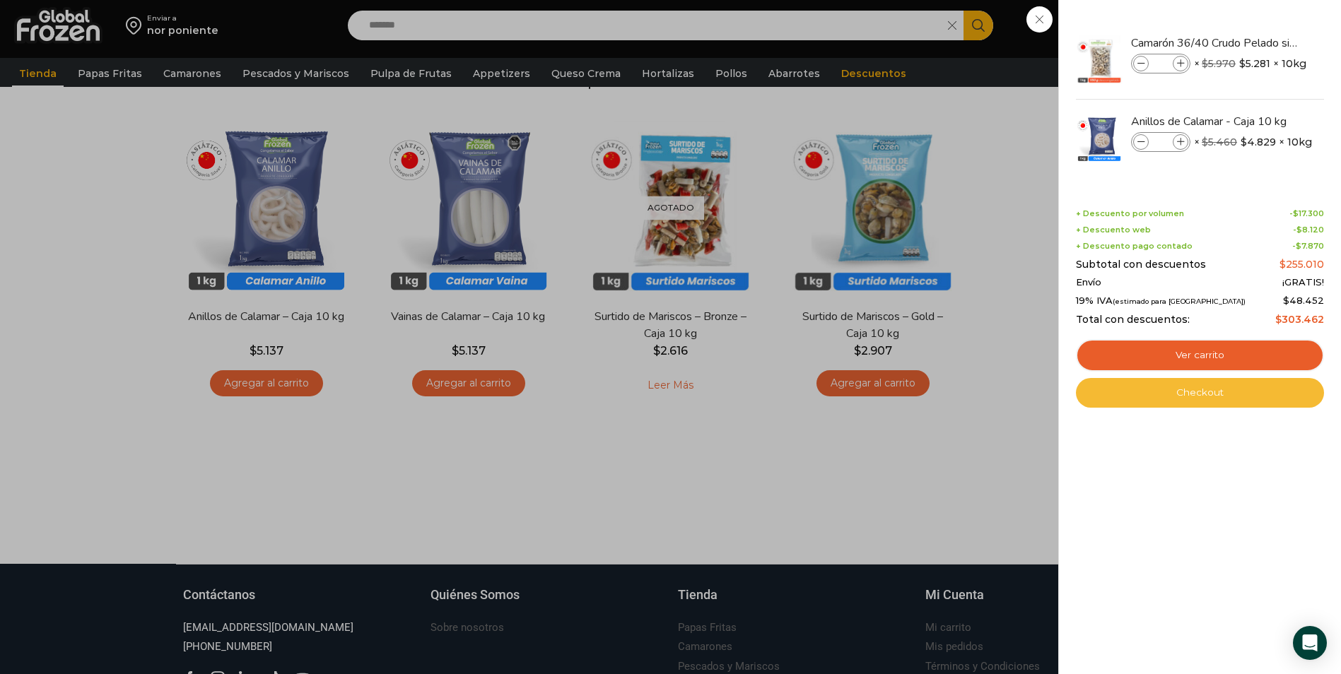
click at [1210, 392] on link "Checkout" at bounding box center [1200, 393] width 248 height 30
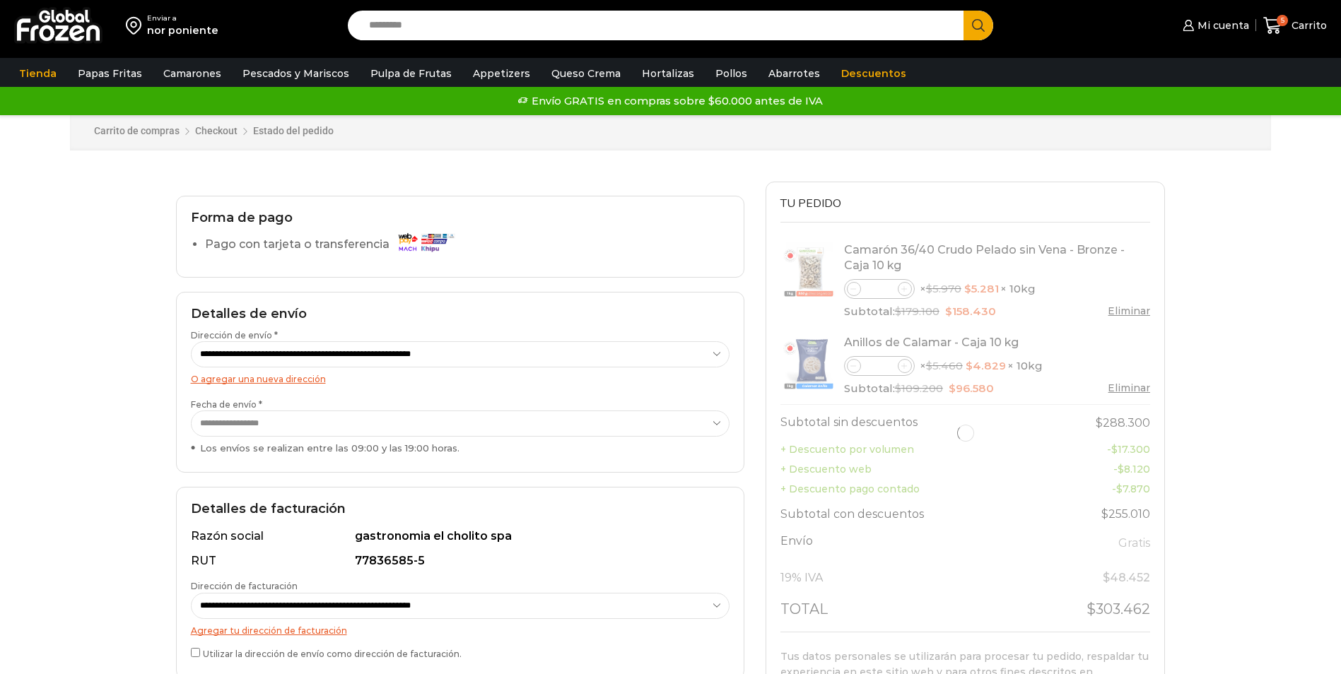
select select "*"
click at [669, 241] on li "Pago con tarjeta o transferencia" at bounding box center [467, 247] width 525 height 28
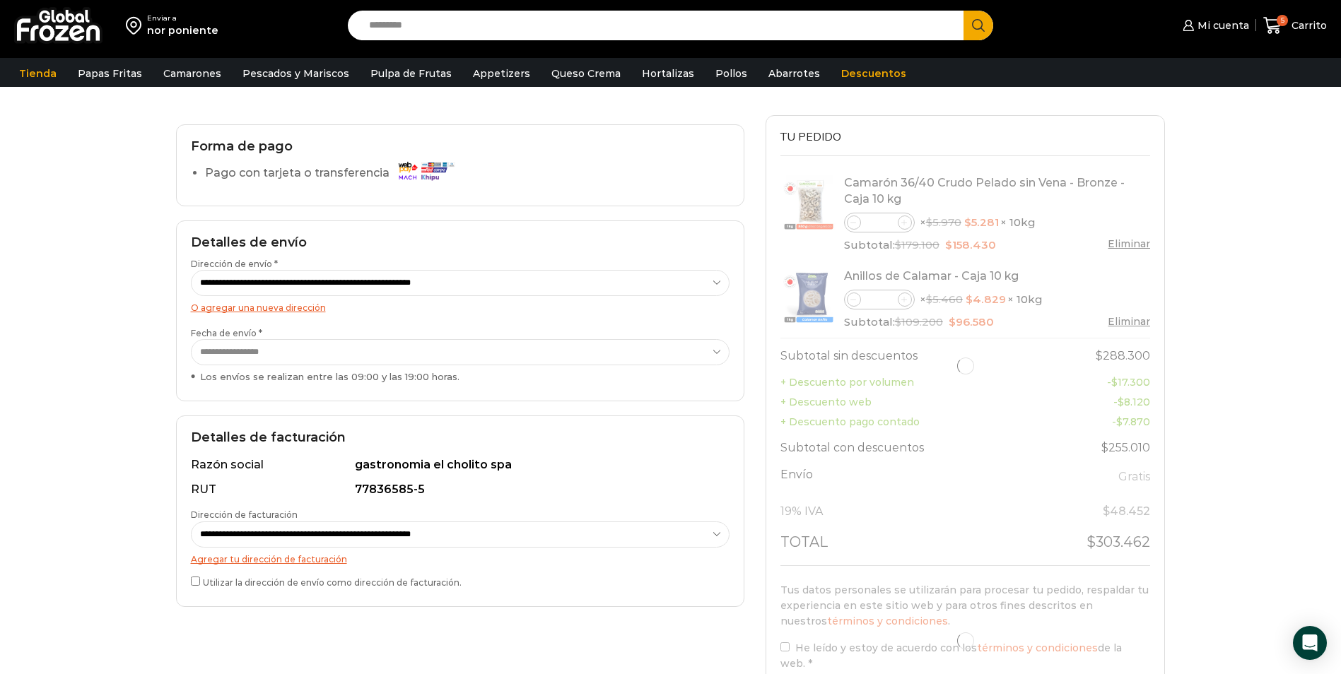
scroll to position [283, 0]
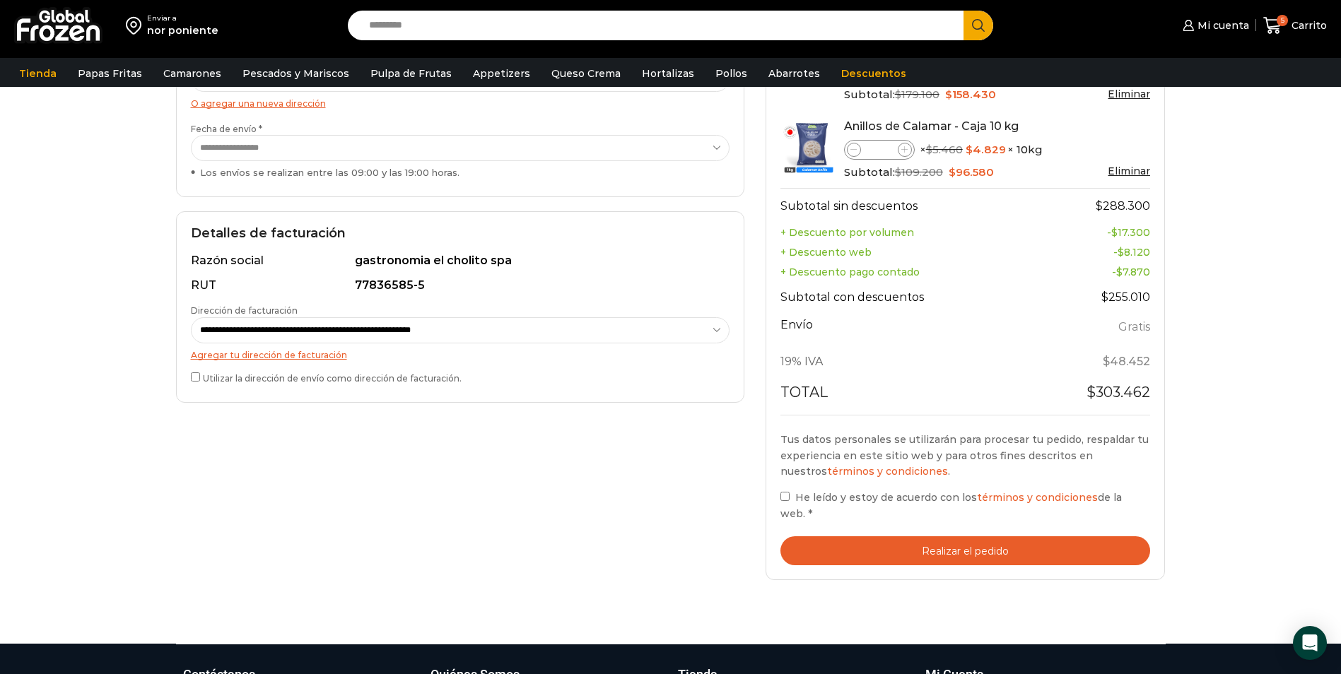
click at [959, 553] on button "Realizar el pedido" at bounding box center [966, 551] width 370 height 29
